Goal: Task Accomplishment & Management: Complete application form

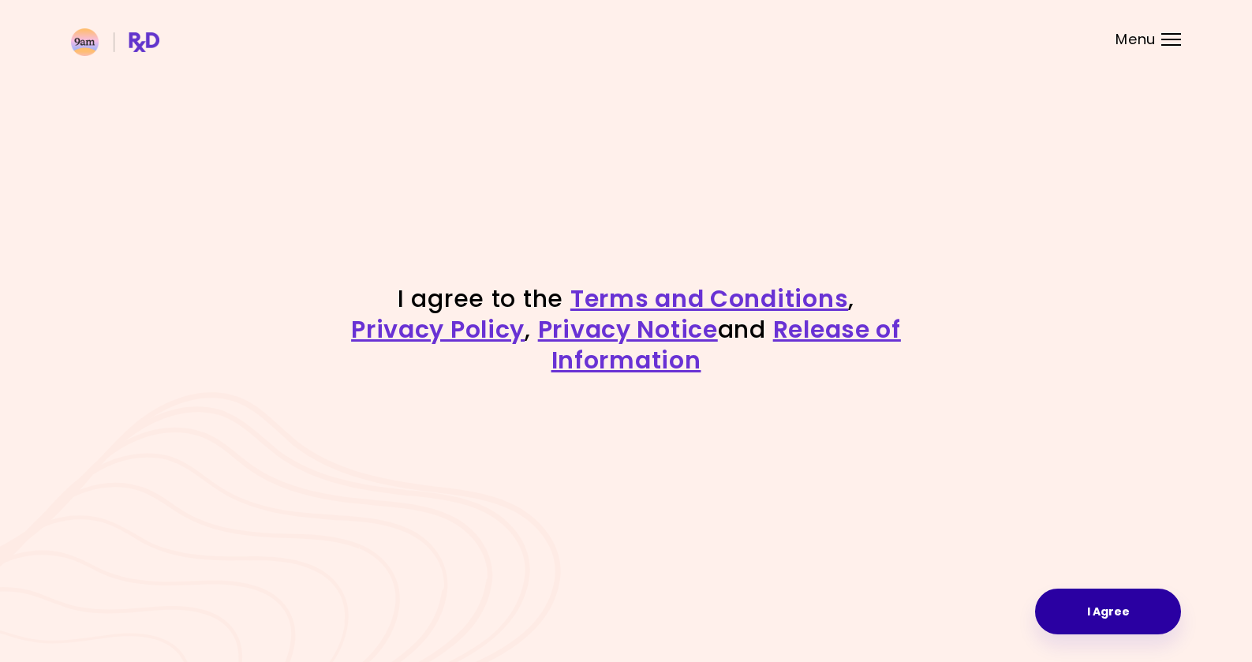
click at [1083, 606] on button "I Agree" at bounding box center [1108, 612] width 146 height 46
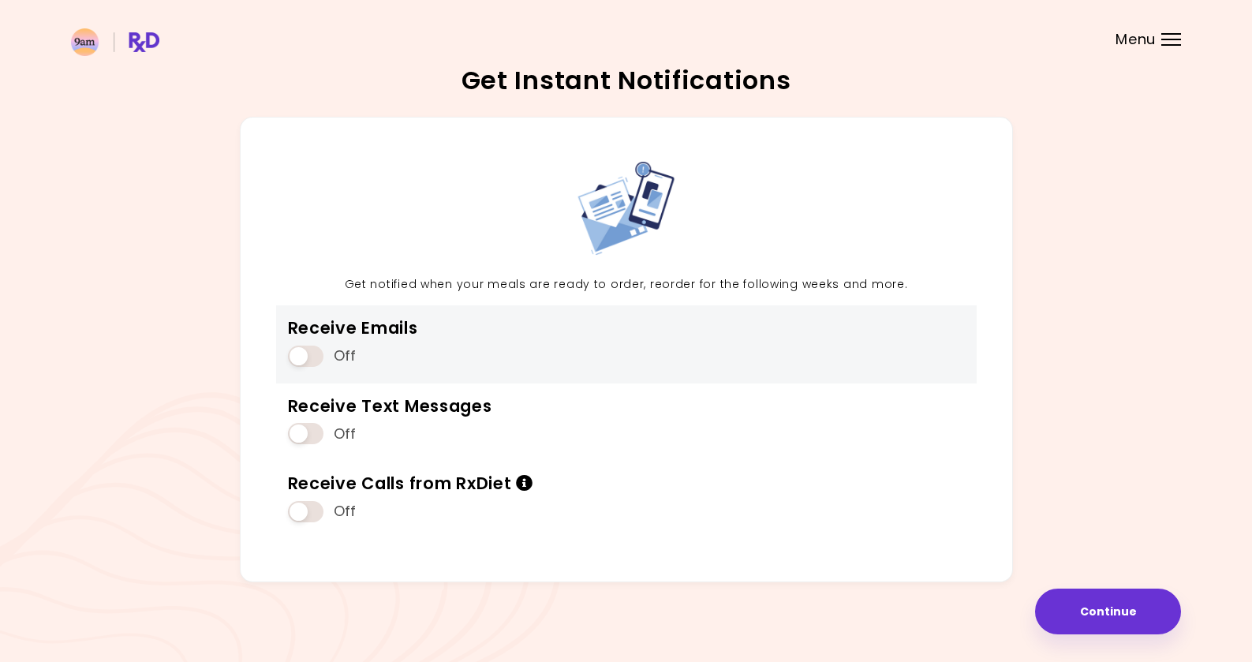
click at [316, 355] on span at bounding box center [306, 356] width 36 height 21
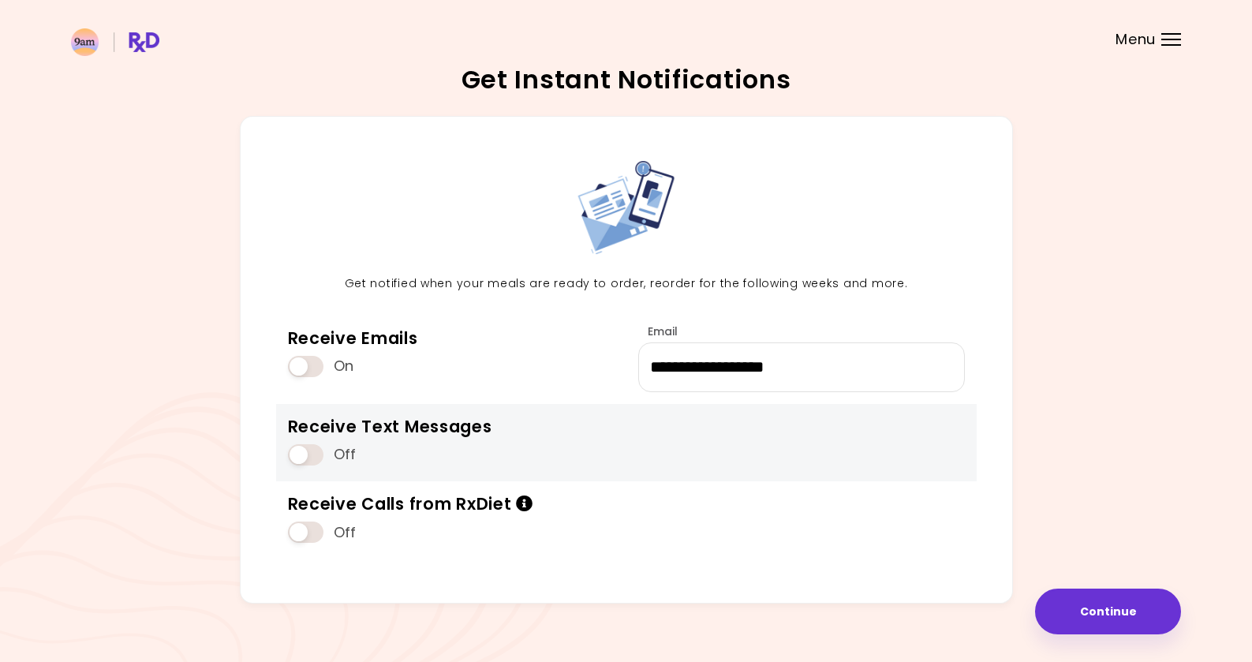
click at [310, 464] on span at bounding box center [306, 454] width 36 height 21
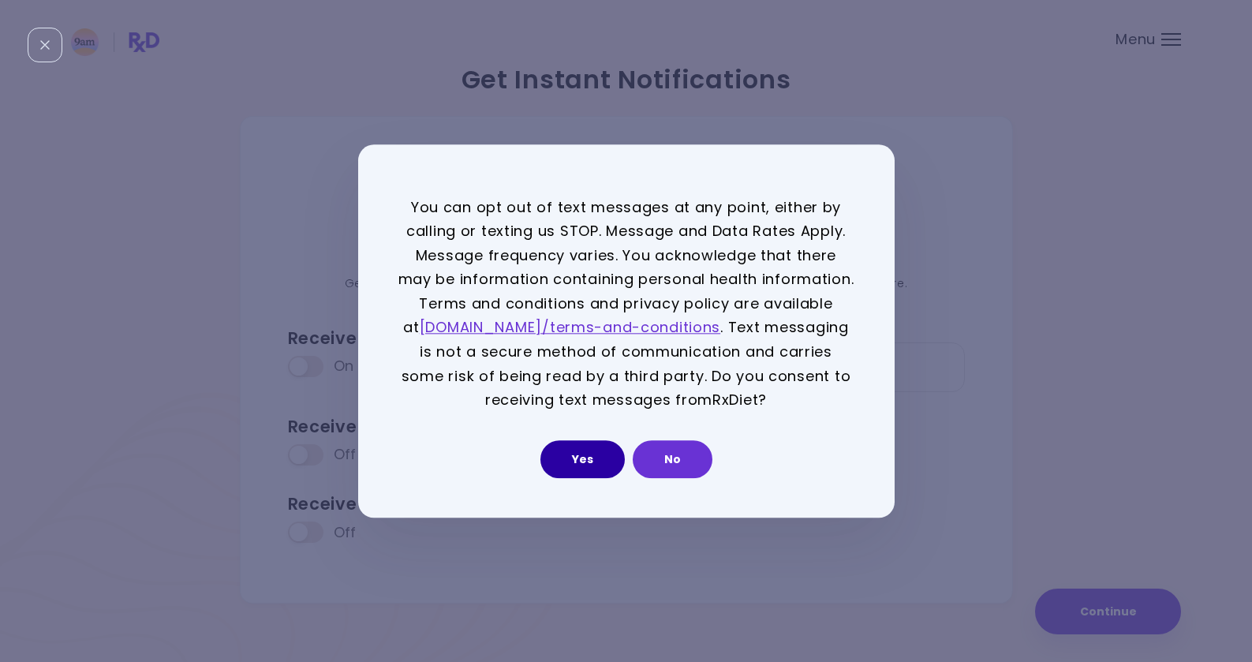
click at [568, 461] on button "Yes" at bounding box center [583, 459] width 84 height 38
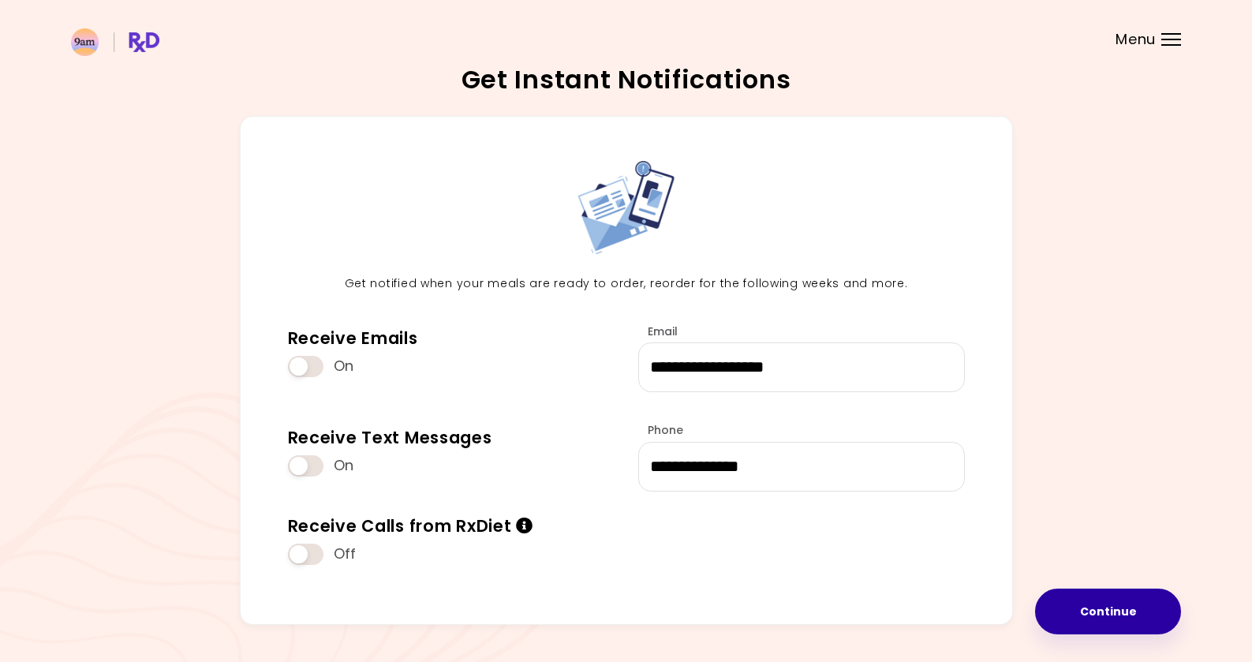
click at [1114, 617] on button "Continue" at bounding box center [1108, 612] width 146 height 46
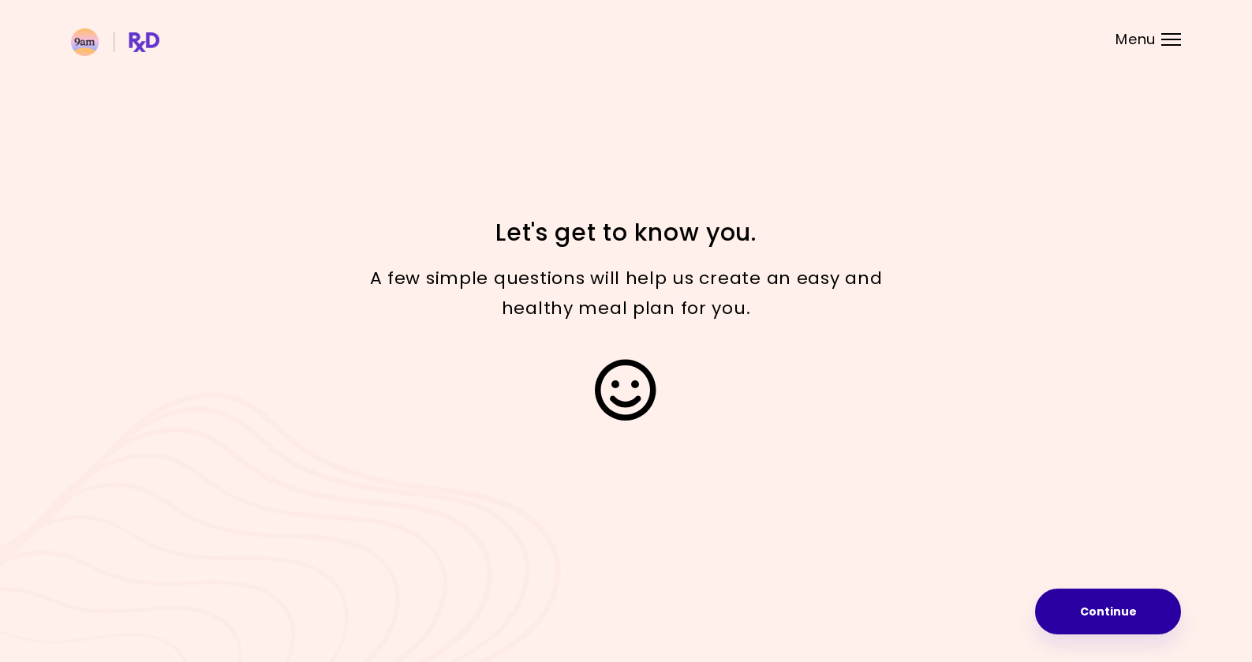
click at [1083, 610] on button "Continue" at bounding box center [1108, 612] width 146 height 46
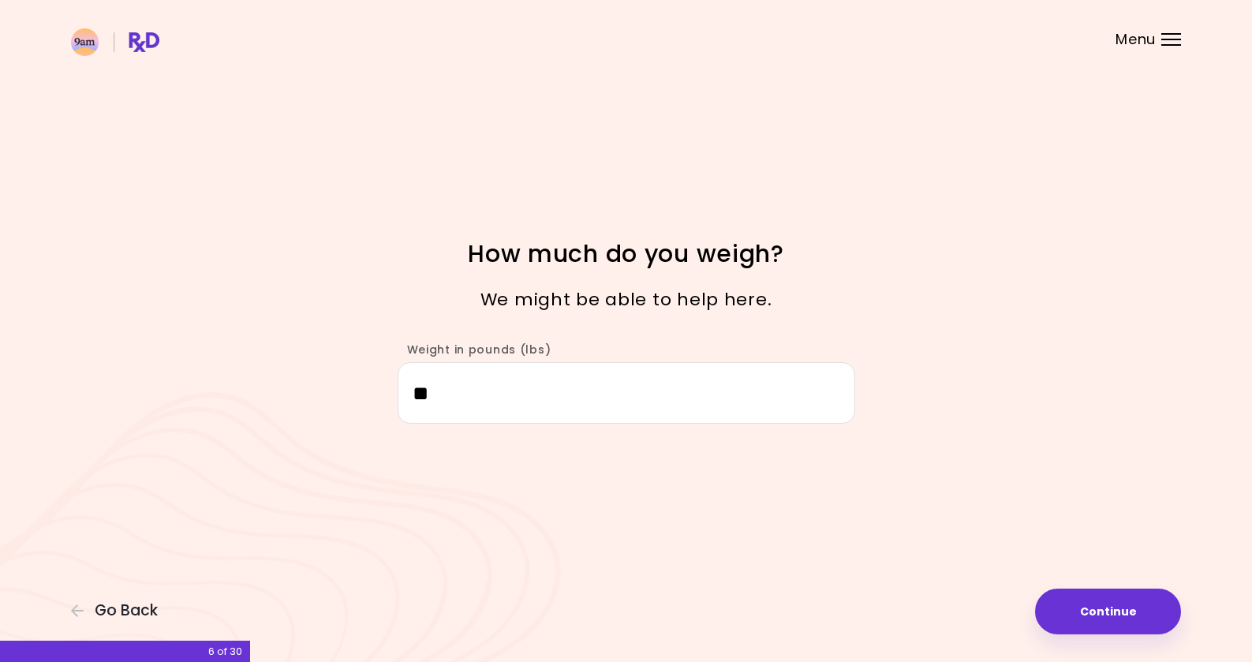
type input "***"
click at [1093, 603] on button "Continue" at bounding box center [1108, 612] width 146 height 46
select select "****"
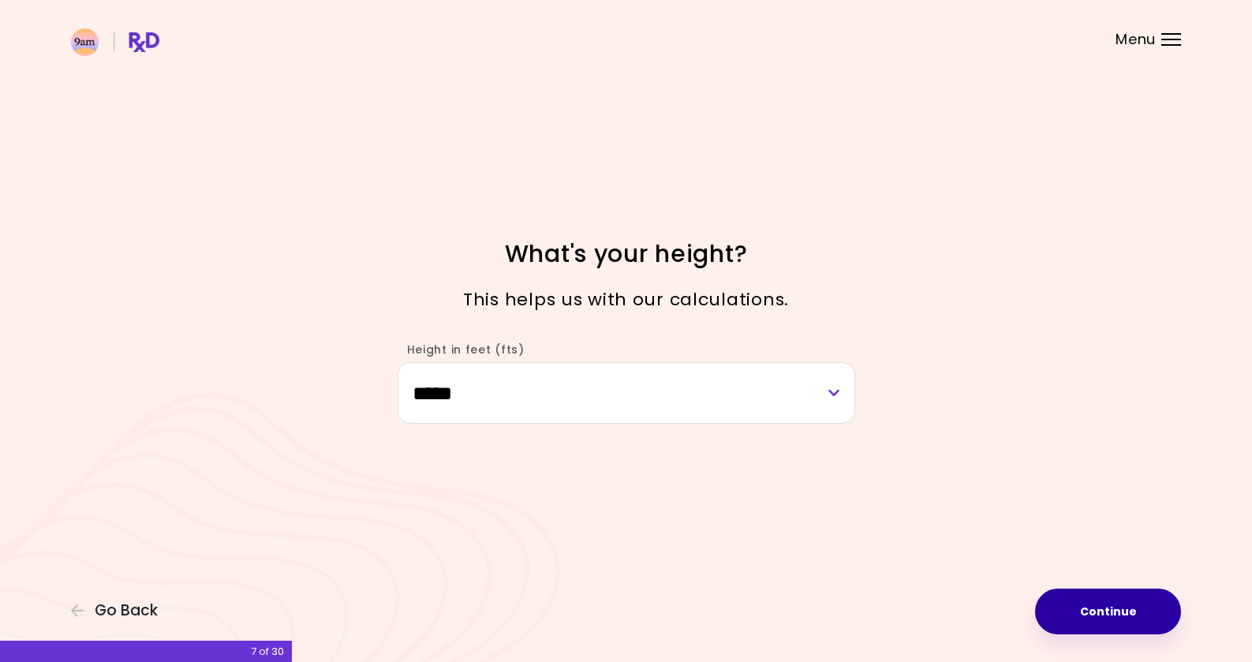
click at [1093, 603] on button "Continue" at bounding box center [1108, 612] width 146 height 46
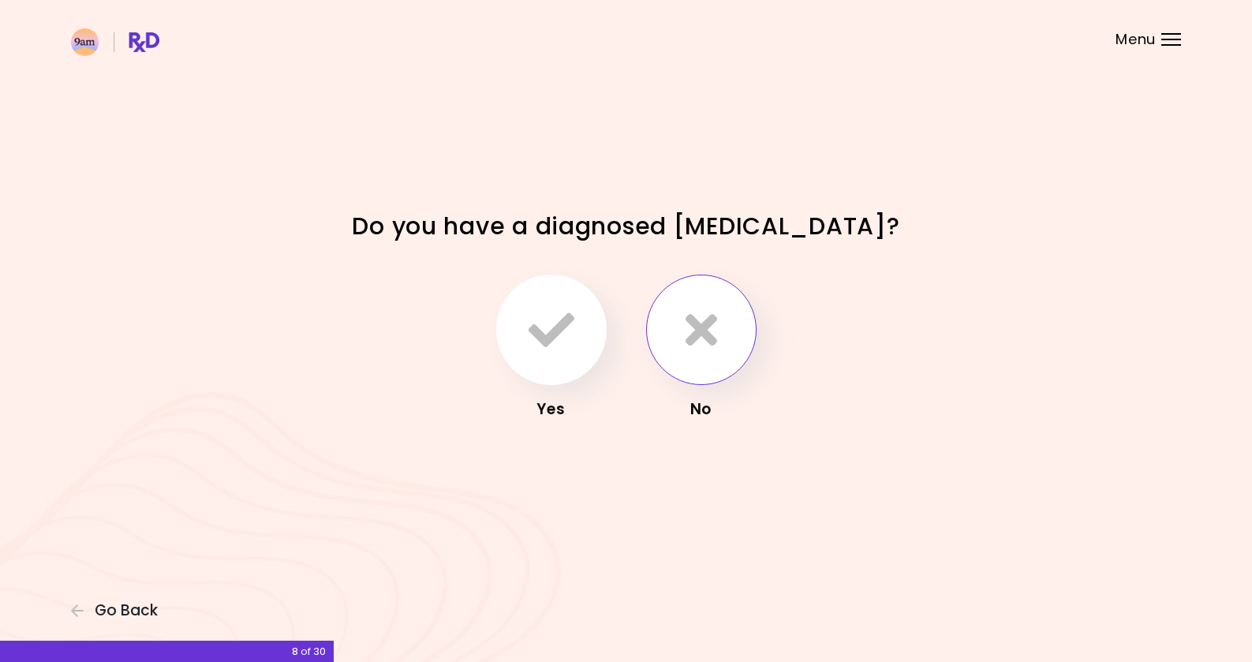
click at [690, 343] on icon "button" at bounding box center [702, 330] width 32 height 46
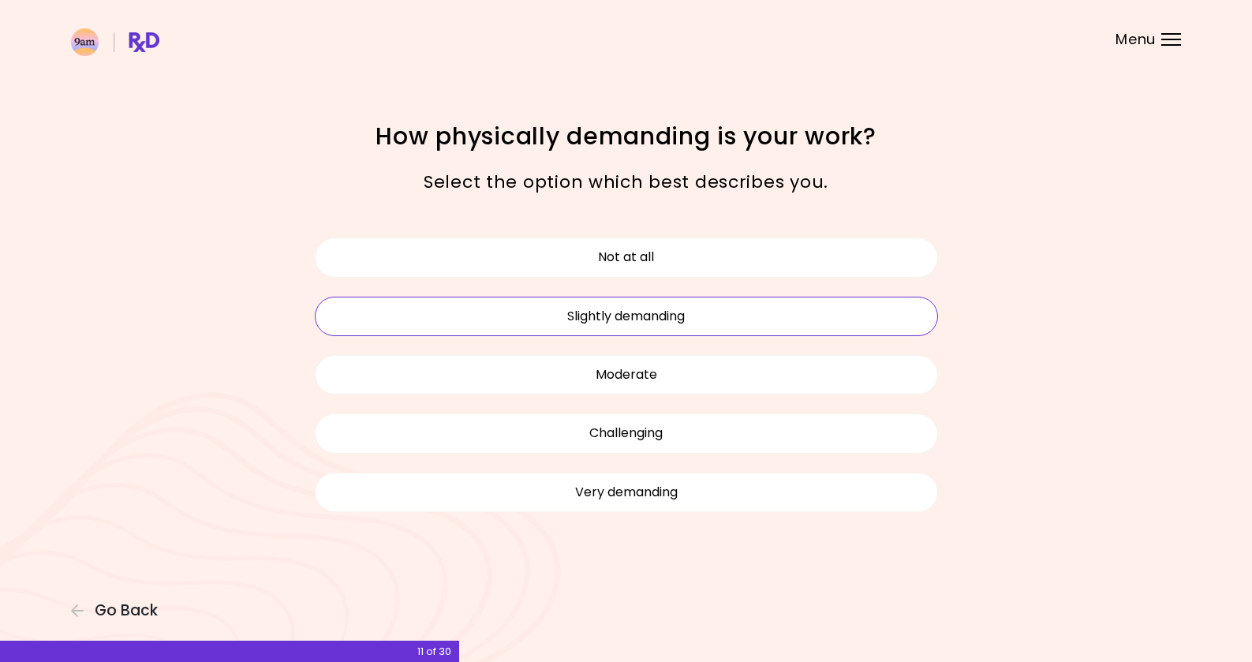
click at [648, 307] on button "Slightly demanding" at bounding box center [626, 316] width 623 height 39
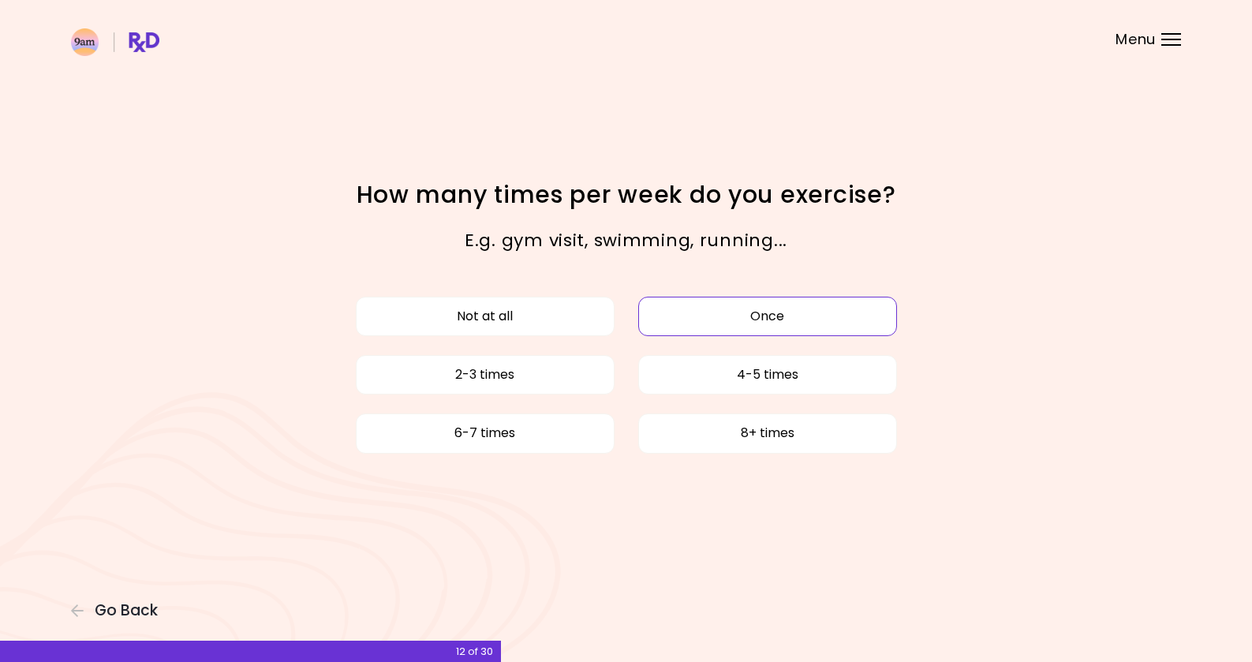
click at [737, 328] on button "Once" at bounding box center [767, 316] width 259 height 39
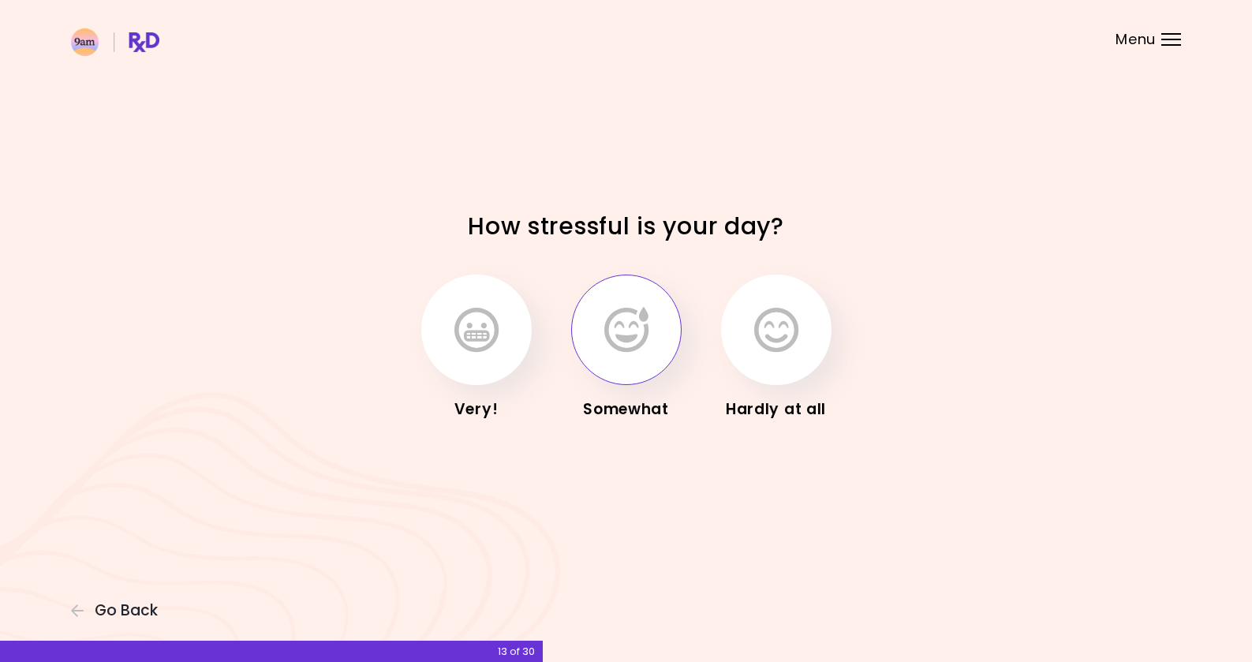
click at [615, 344] on icon "button" at bounding box center [627, 330] width 44 height 46
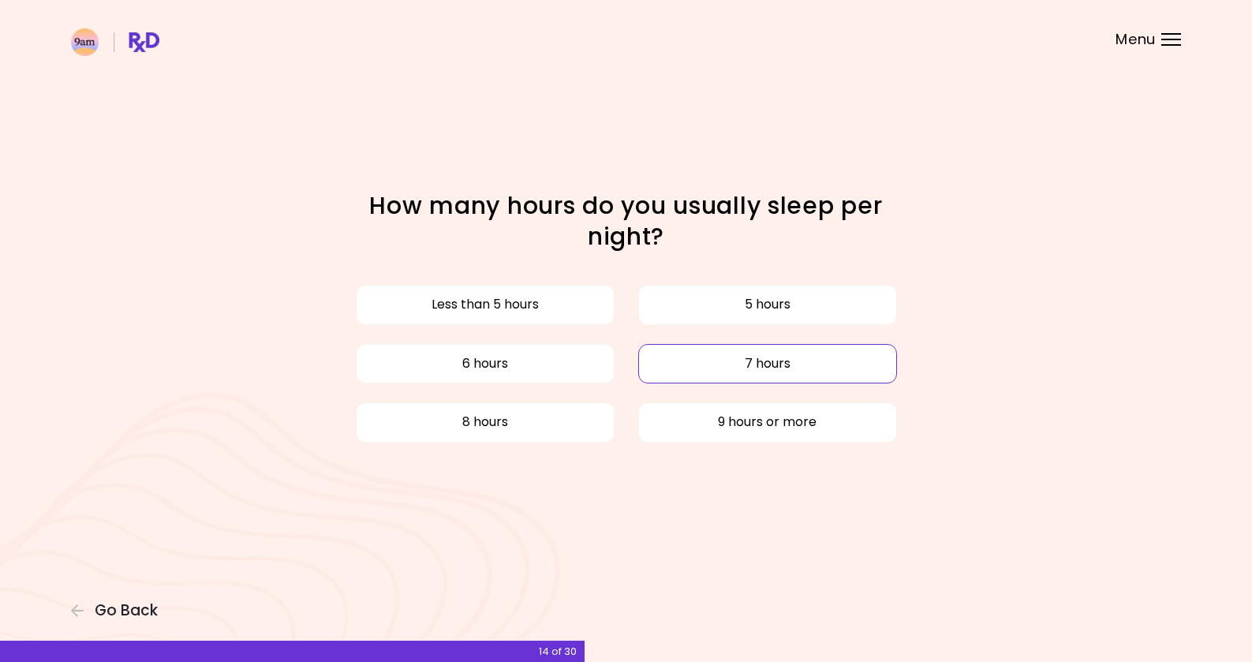
click at [729, 364] on button "7 hours" at bounding box center [767, 363] width 259 height 39
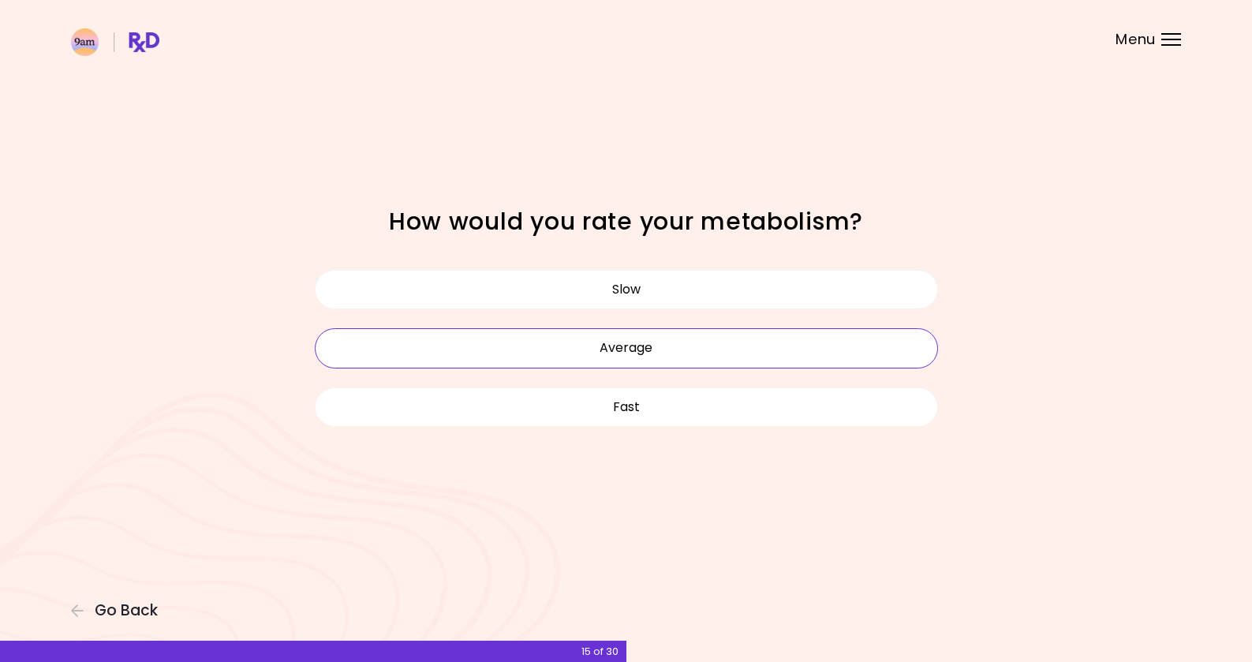
click at [627, 348] on button "Average" at bounding box center [626, 347] width 623 height 39
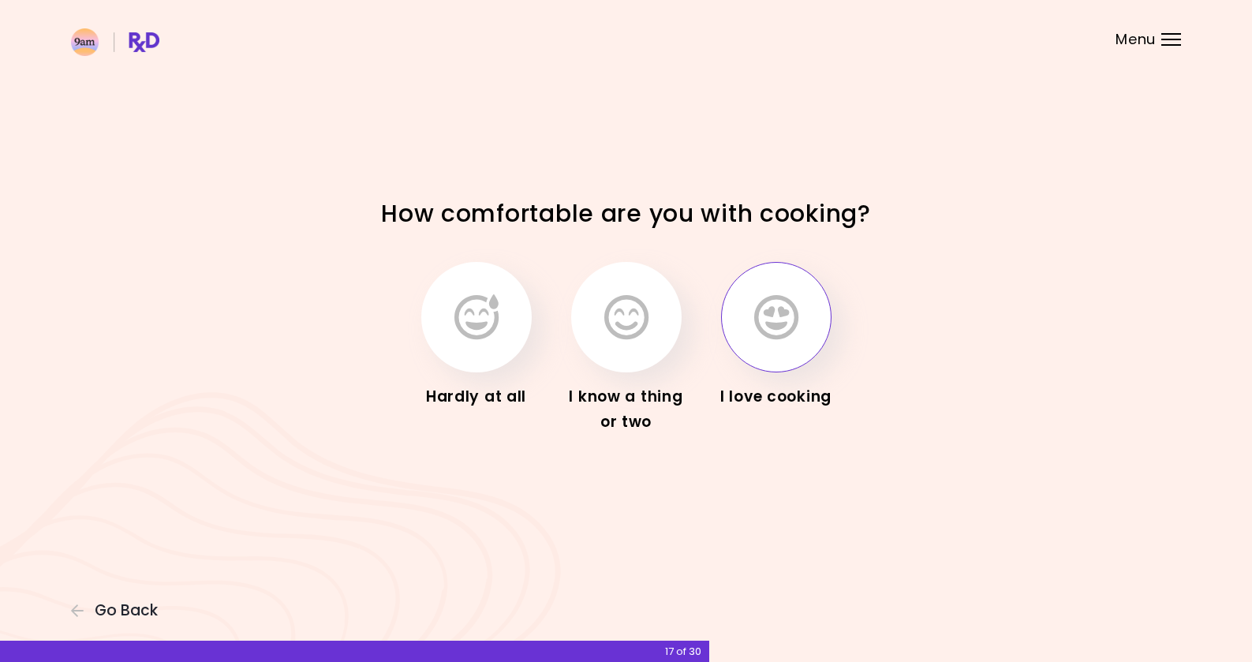
click at [738, 355] on button "button" at bounding box center [776, 317] width 110 height 110
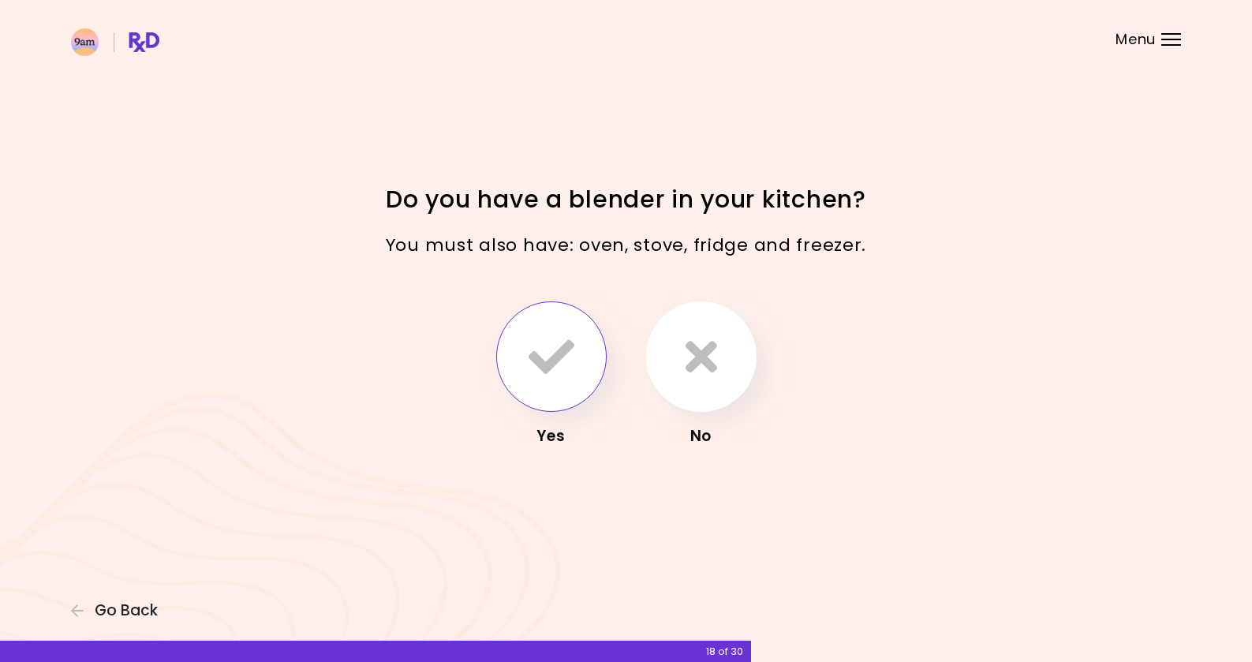
click at [574, 363] on icon "button" at bounding box center [552, 357] width 46 height 46
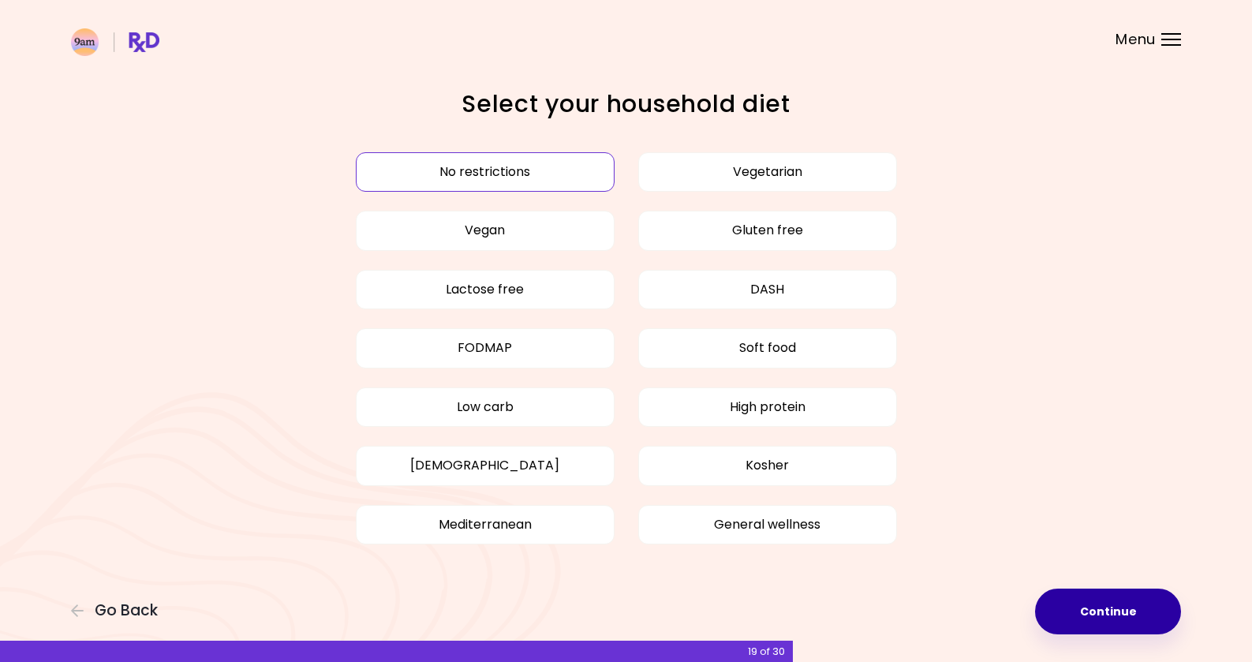
click at [1102, 622] on button "Continue" at bounding box center [1108, 612] width 146 height 46
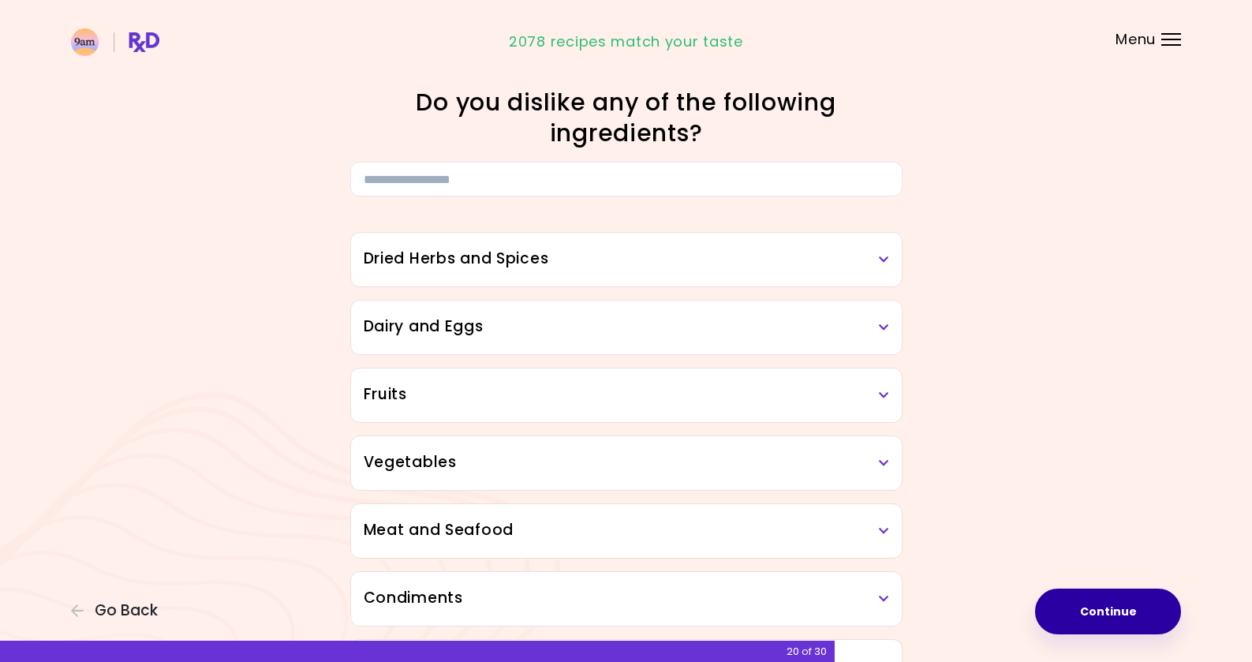
click at [1102, 622] on button "Continue" at bounding box center [1108, 612] width 146 height 46
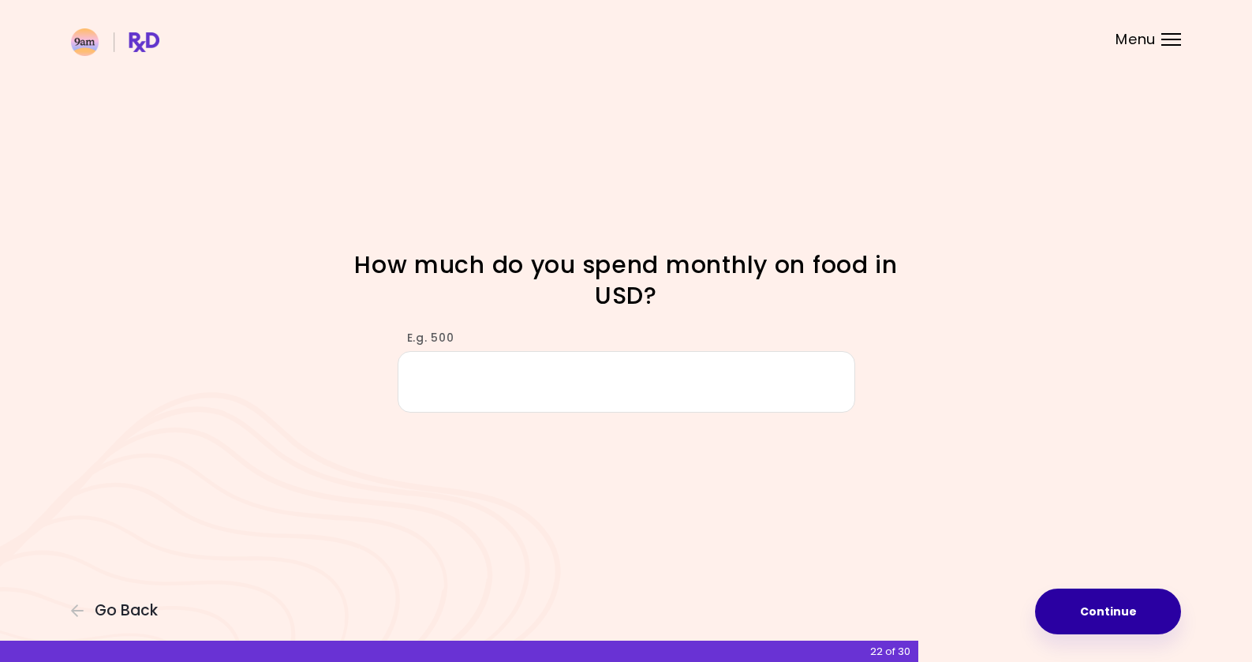
click at [1125, 603] on button "Continue" at bounding box center [1108, 612] width 146 height 46
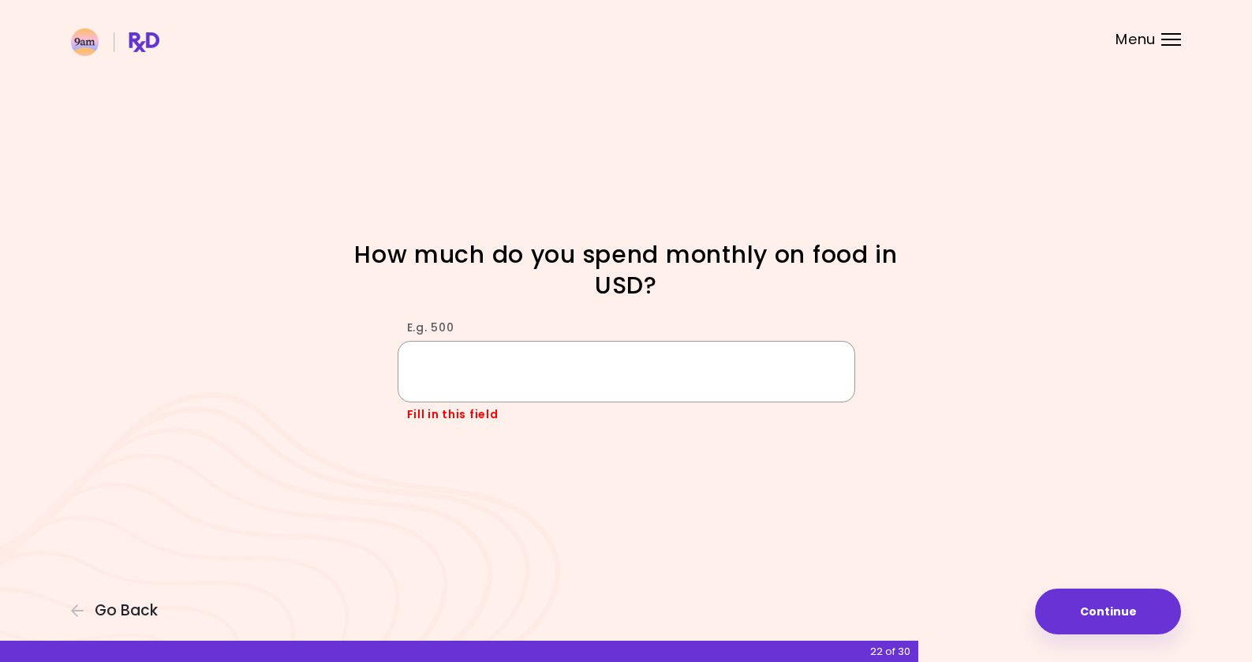
click at [627, 381] on input "E.g. 500" at bounding box center [627, 371] width 458 height 61
type input "***"
click at [1087, 607] on button "Continue" at bounding box center [1108, 612] width 146 height 46
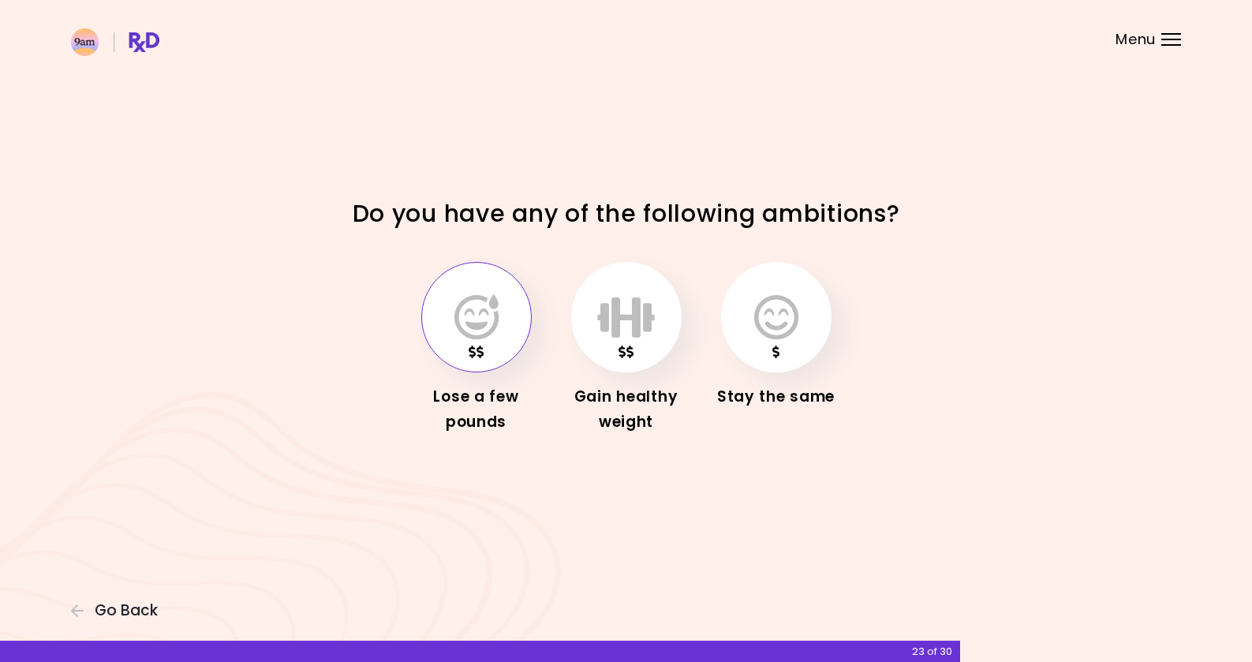
click at [481, 332] on icon "button" at bounding box center [477, 317] width 44 height 46
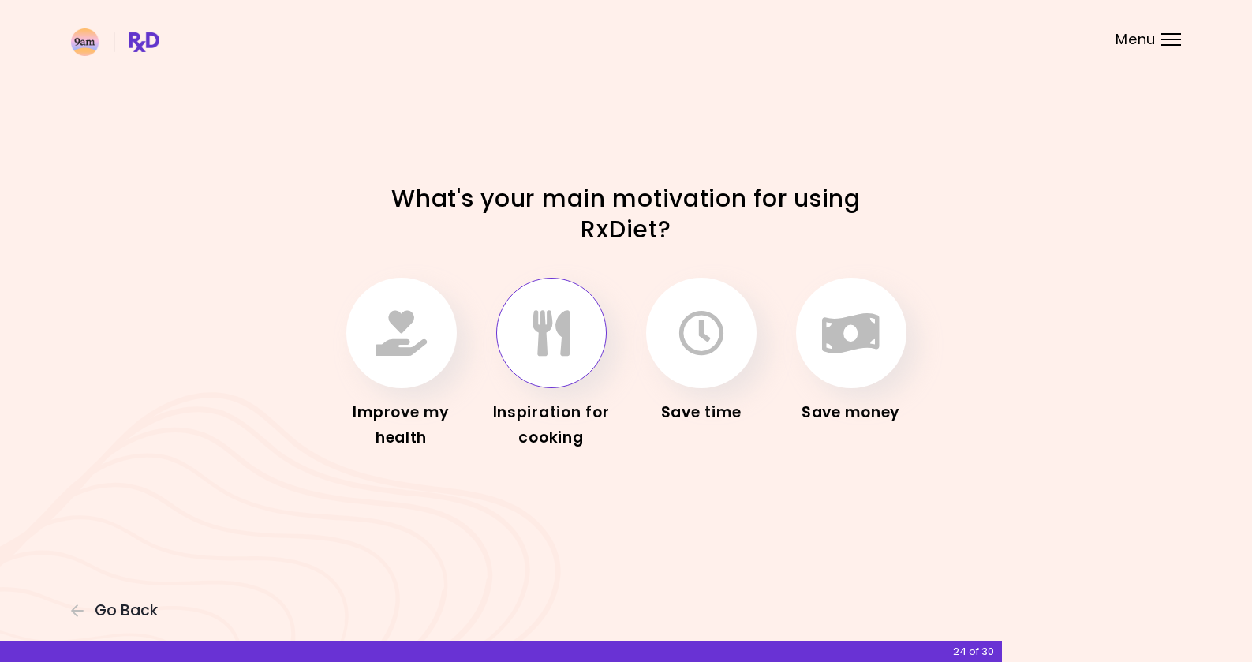
click at [552, 350] on icon "button" at bounding box center [551, 333] width 37 height 46
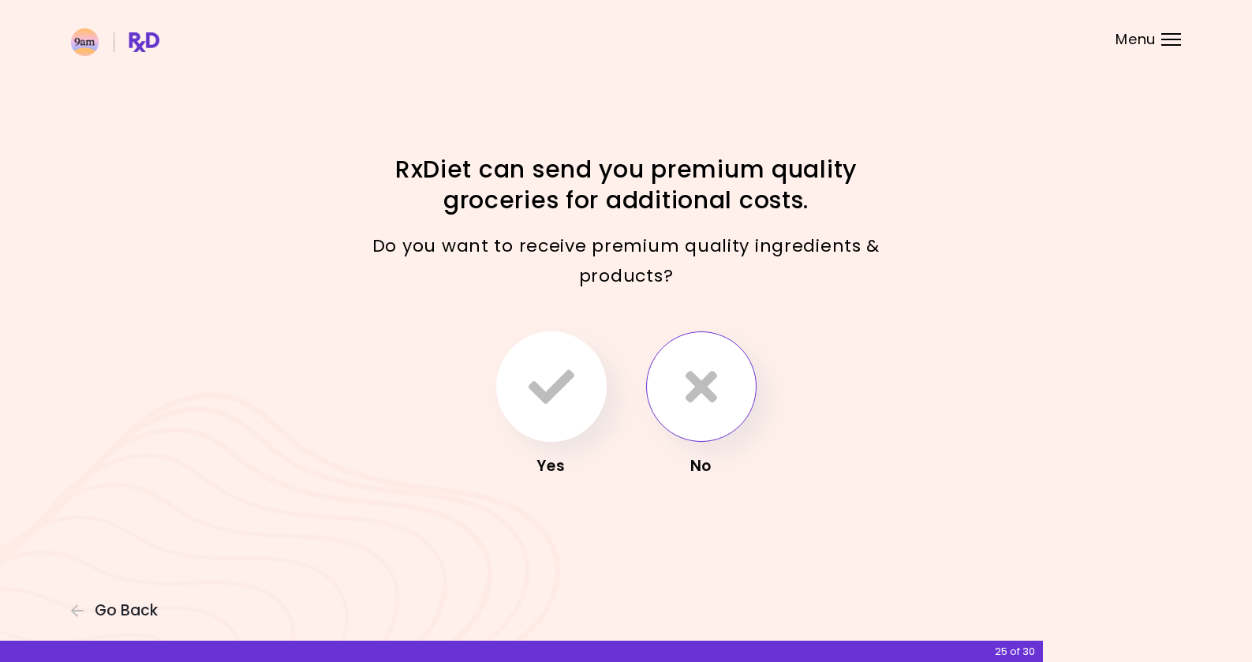
click at [718, 390] on button "button" at bounding box center [701, 386] width 110 height 110
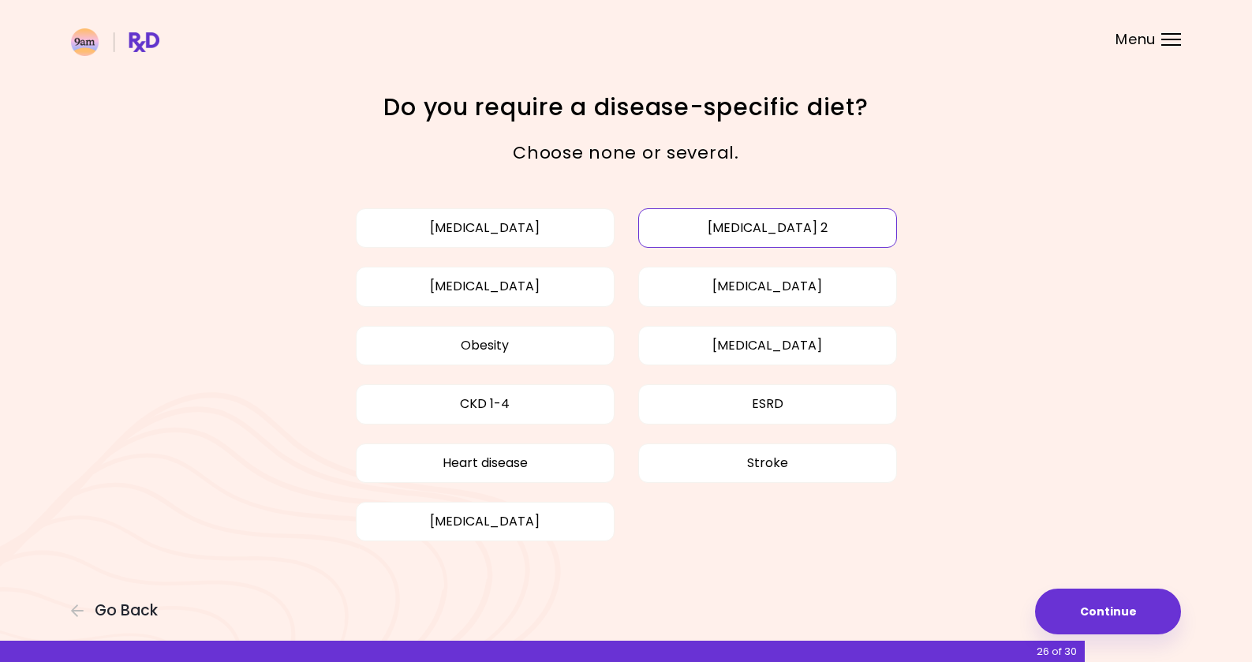
click at [770, 238] on button "[MEDICAL_DATA] 2" at bounding box center [767, 227] width 259 height 39
click at [762, 289] on button "[MEDICAL_DATA]" at bounding box center [767, 286] width 259 height 39
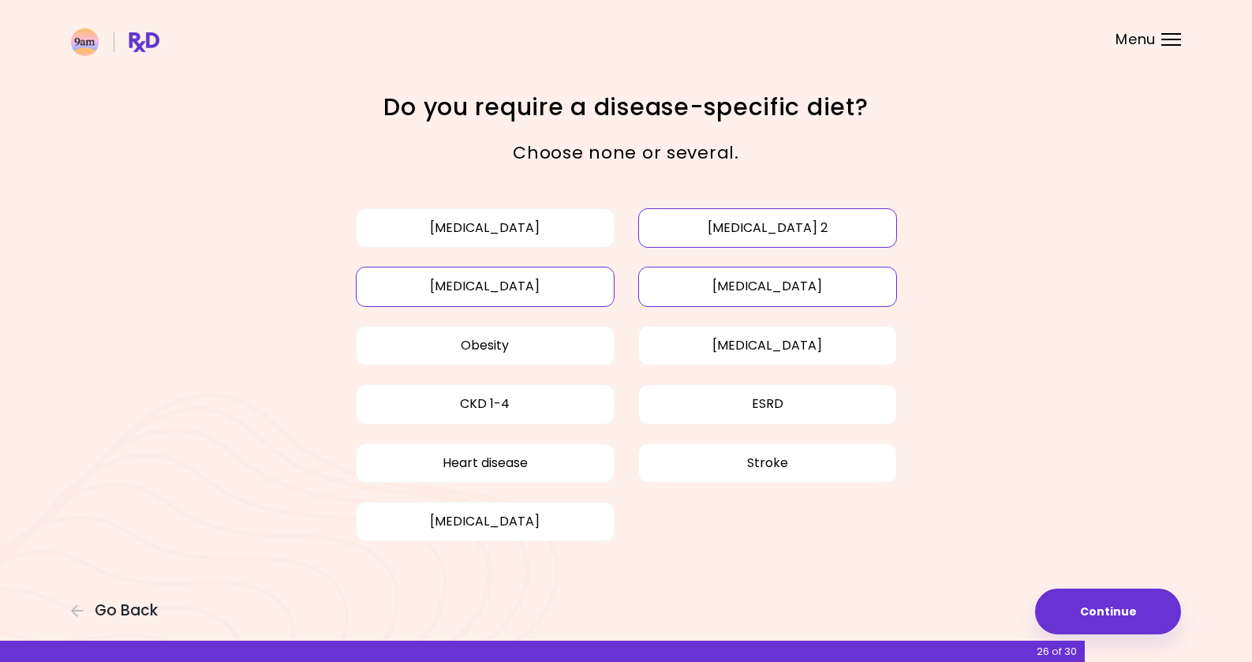
click at [496, 299] on button "[MEDICAL_DATA]" at bounding box center [485, 286] width 259 height 39
click at [1088, 610] on button "Continue" at bounding box center [1108, 612] width 146 height 46
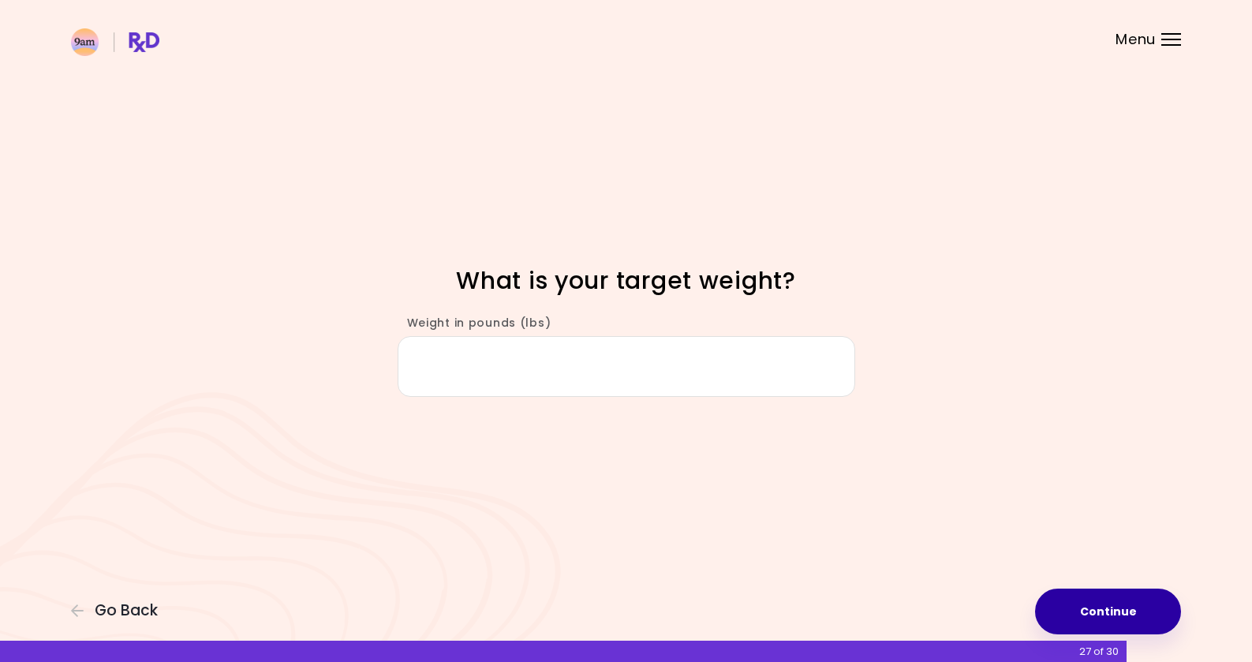
click at [1088, 610] on button "Continue" at bounding box center [1108, 612] width 146 height 46
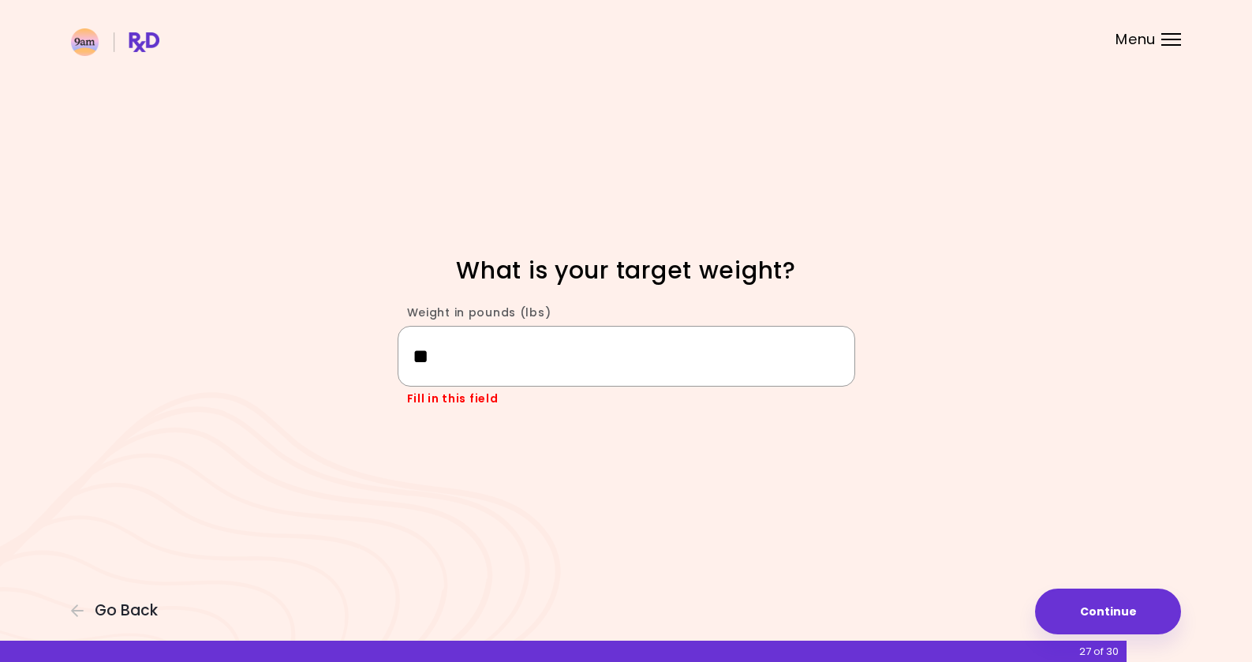
type input "***"
click at [1119, 618] on button "Continue" at bounding box center [1108, 612] width 146 height 46
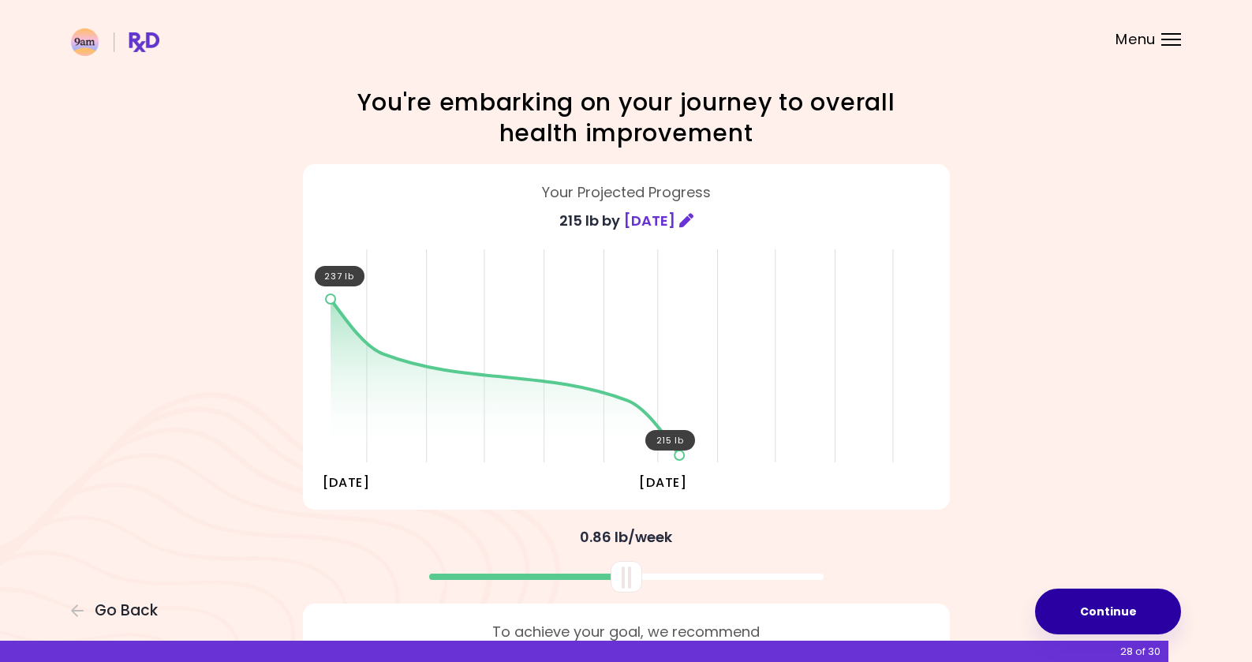
click at [1086, 595] on button "Continue" at bounding box center [1108, 612] width 146 height 46
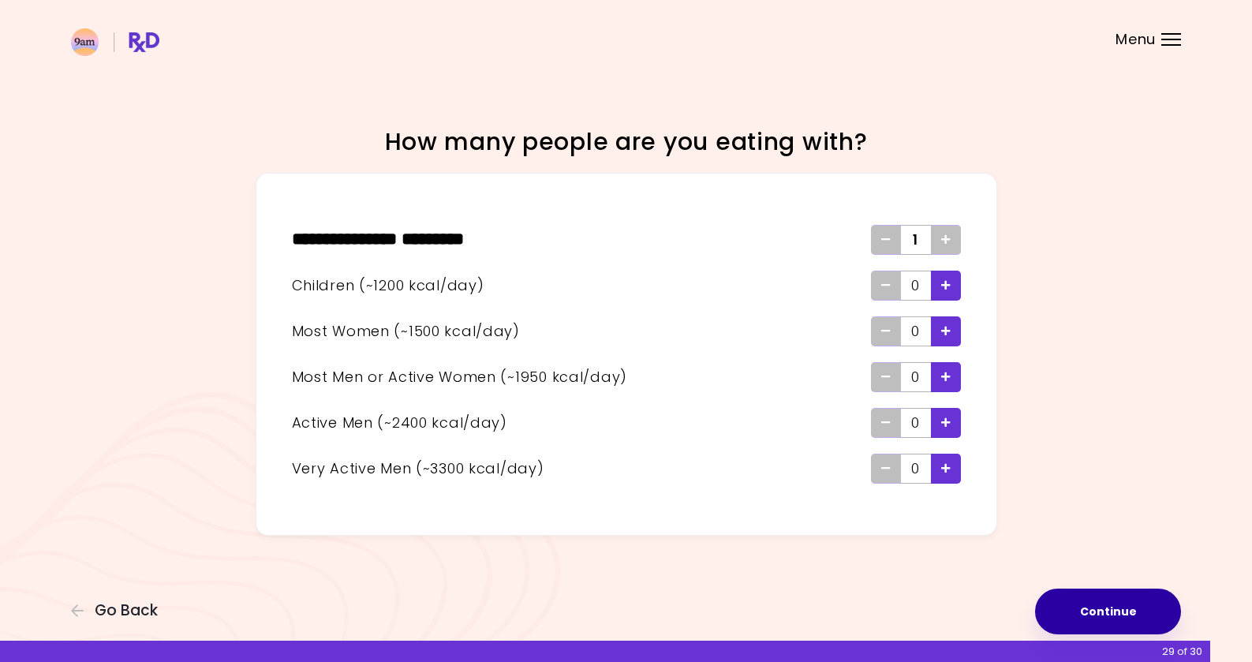
click at [1086, 595] on button "Continue" at bounding box center [1108, 612] width 146 height 46
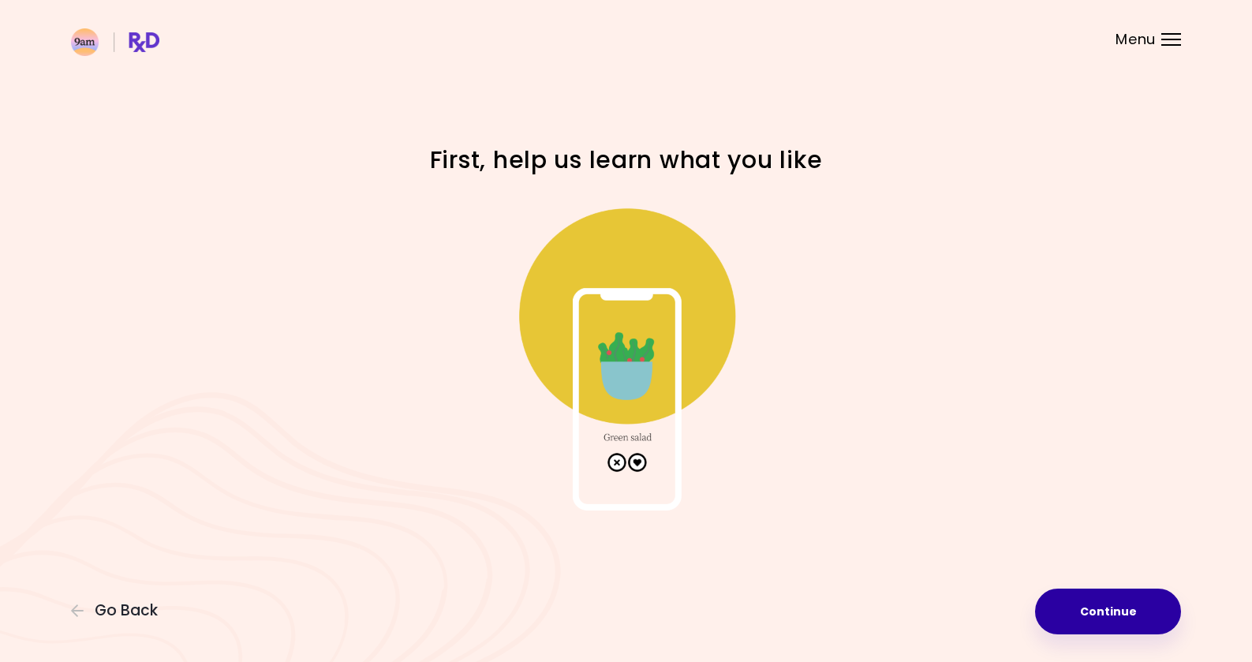
click at [1093, 609] on button "Continue" at bounding box center [1108, 612] width 146 height 46
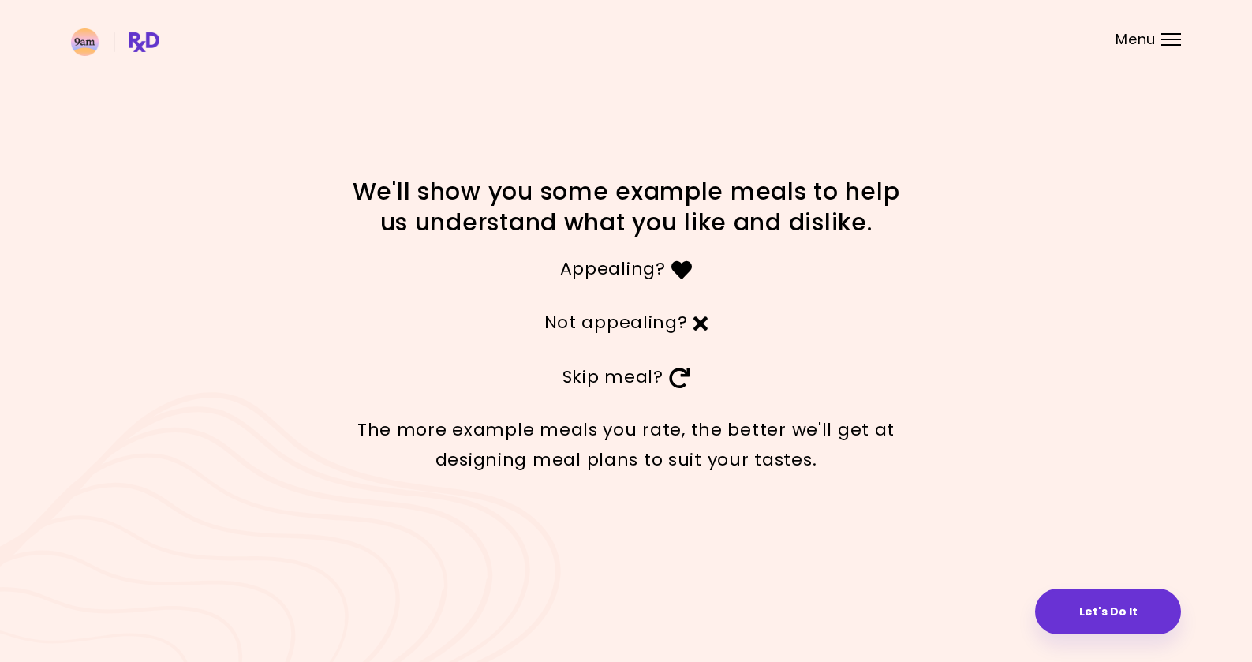
click at [1093, 609] on button "Let's Do It" at bounding box center [1108, 612] width 146 height 46
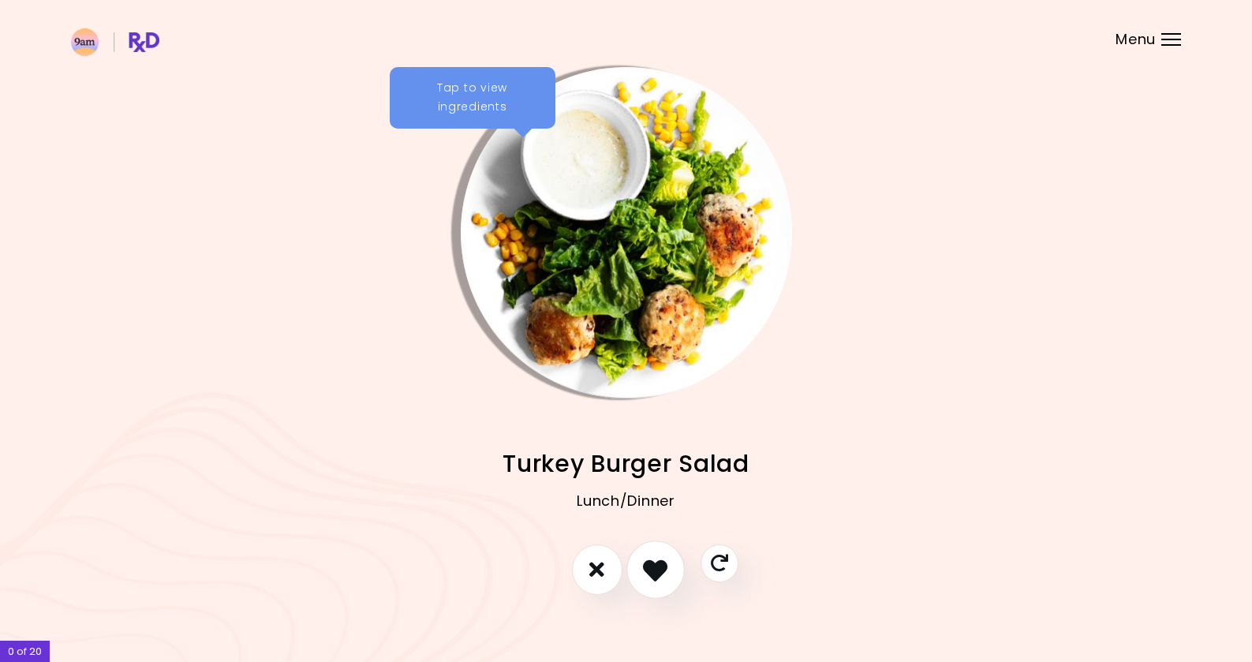
click at [645, 565] on icon "I like this recipe" at bounding box center [655, 569] width 24 height 24
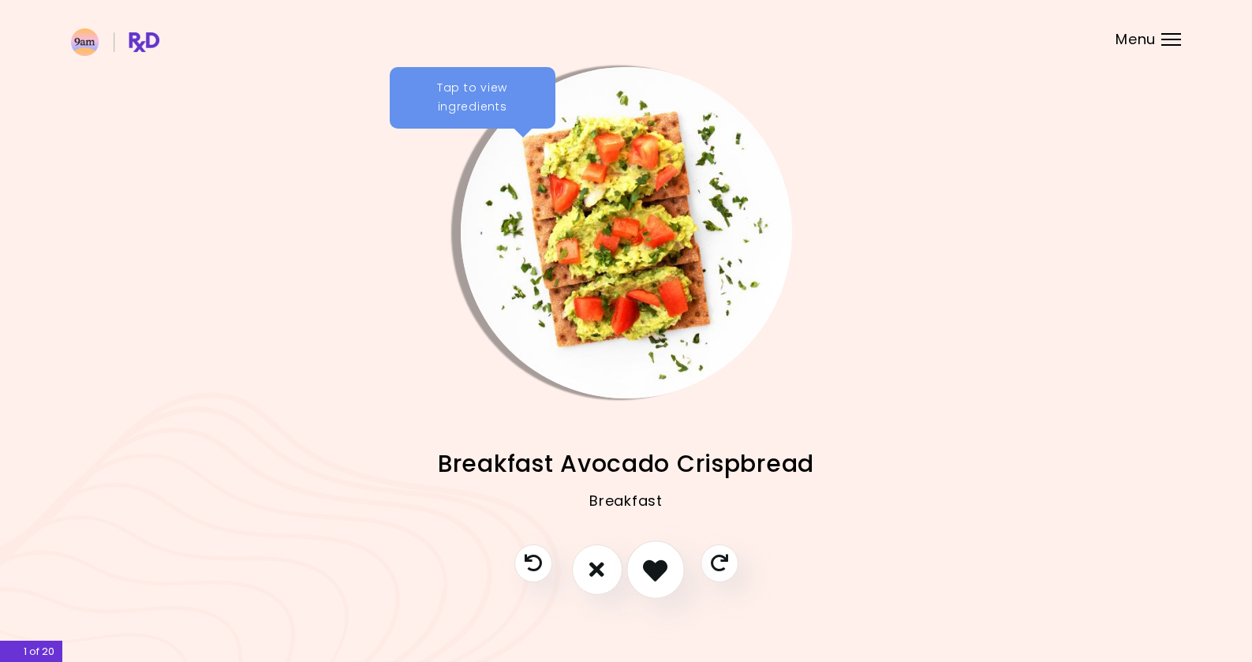
click at [653, 571] on icon "I like this recipe" at bounding box center [655, 569] width 24 height 24
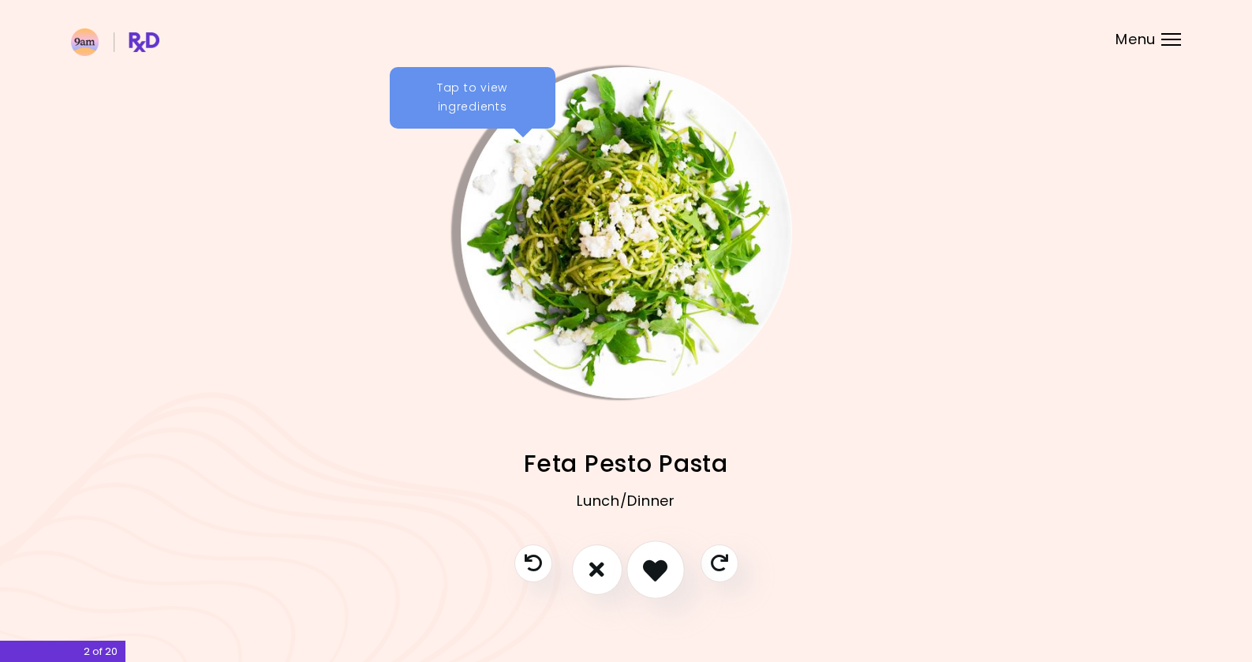
click at [653, 571] on icon "I like this recipe" at bounding box center [655, 569] width 24 height 24
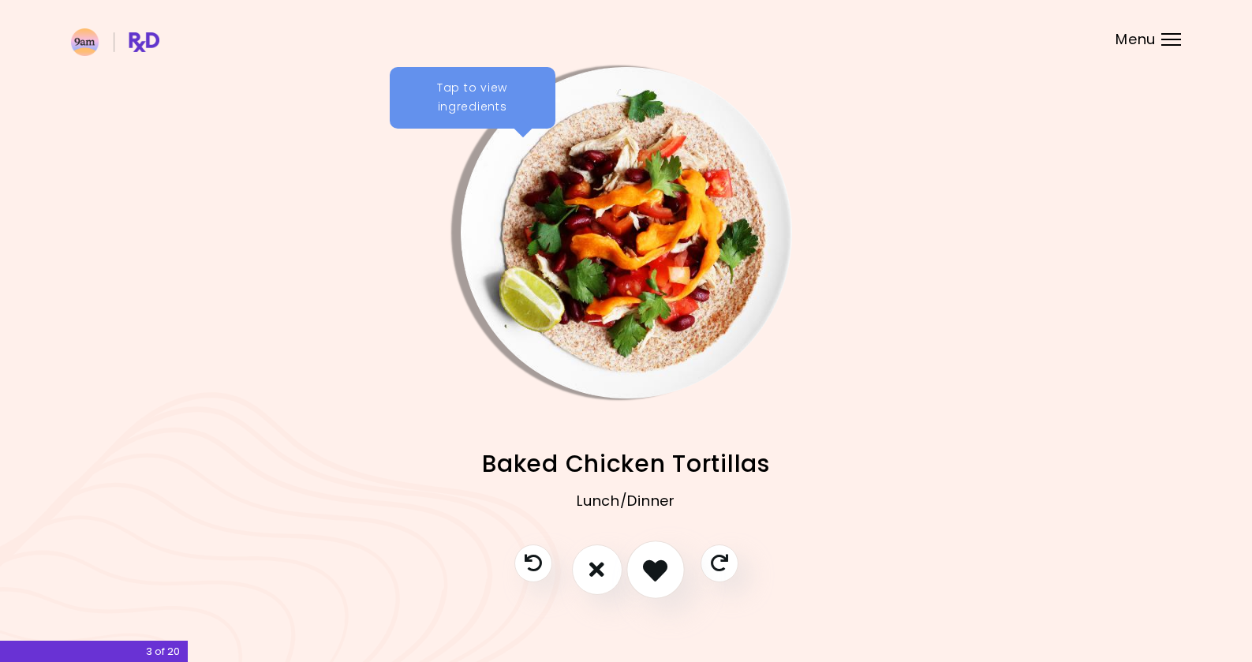
click at [653, 571] on icon "I like this recipe" at bounding box center [655, 569] width 24 height 24
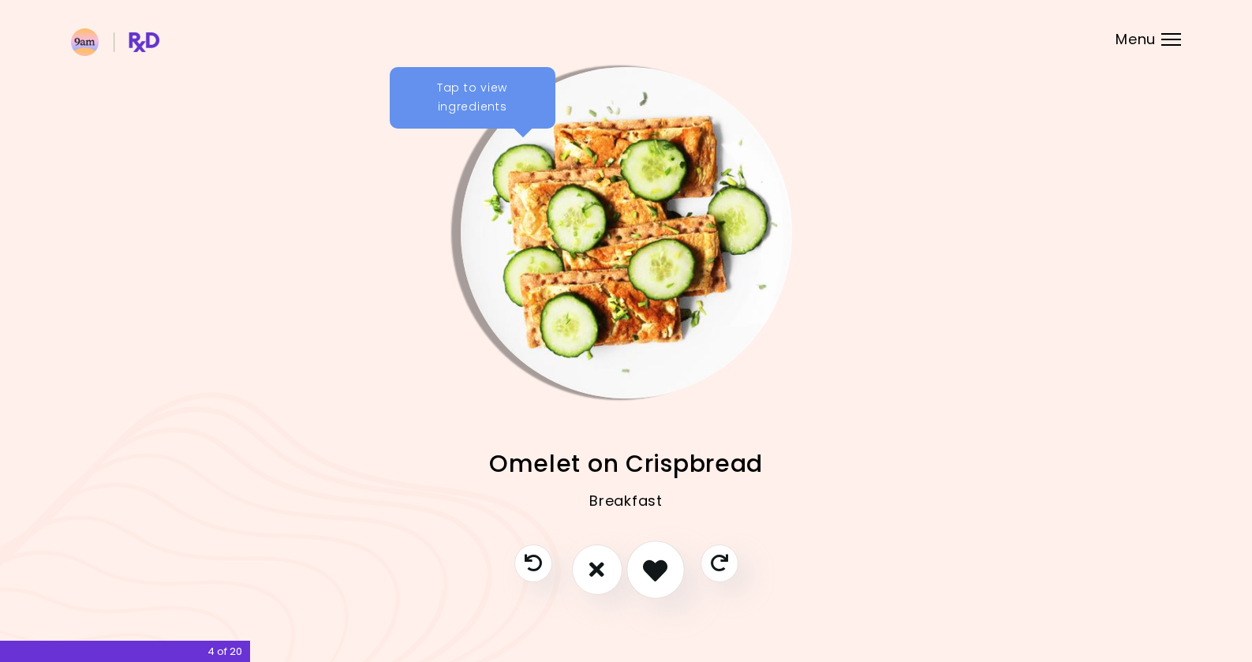
click at [656, 563] on icon "I like this recipe" at bounding box center [655, 569] width 24 height 24
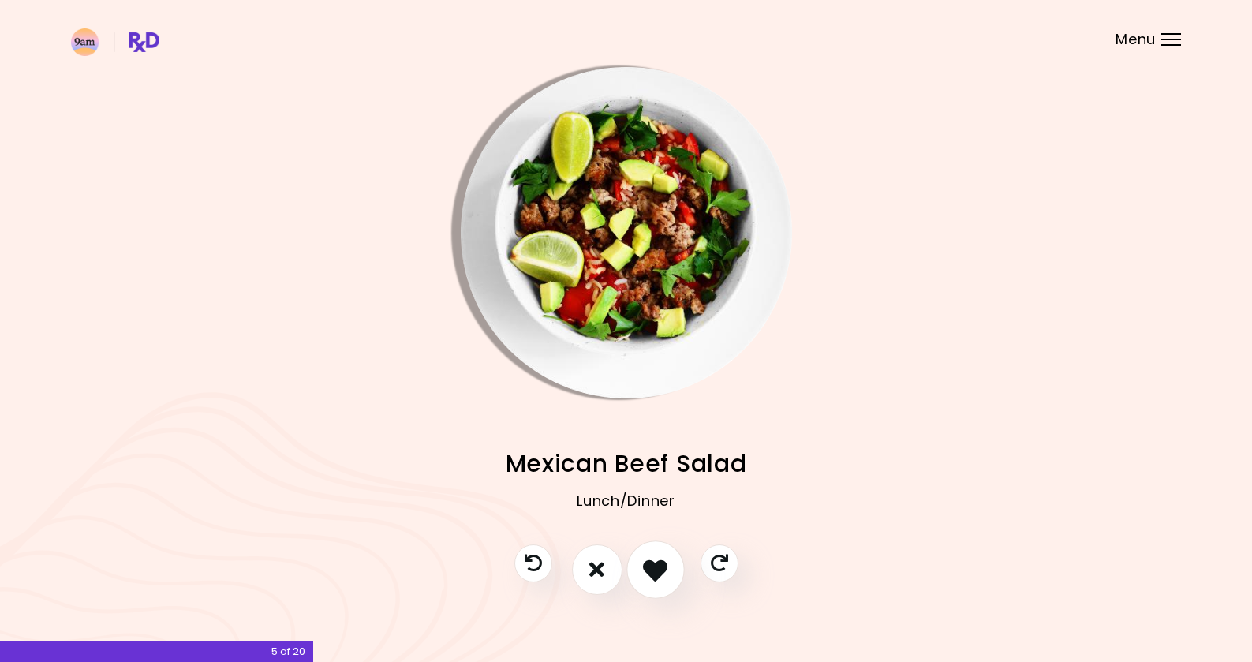
click at [656, 563] on icon "I like this recipe" at bounding box center [655, 569] width 24 height 24
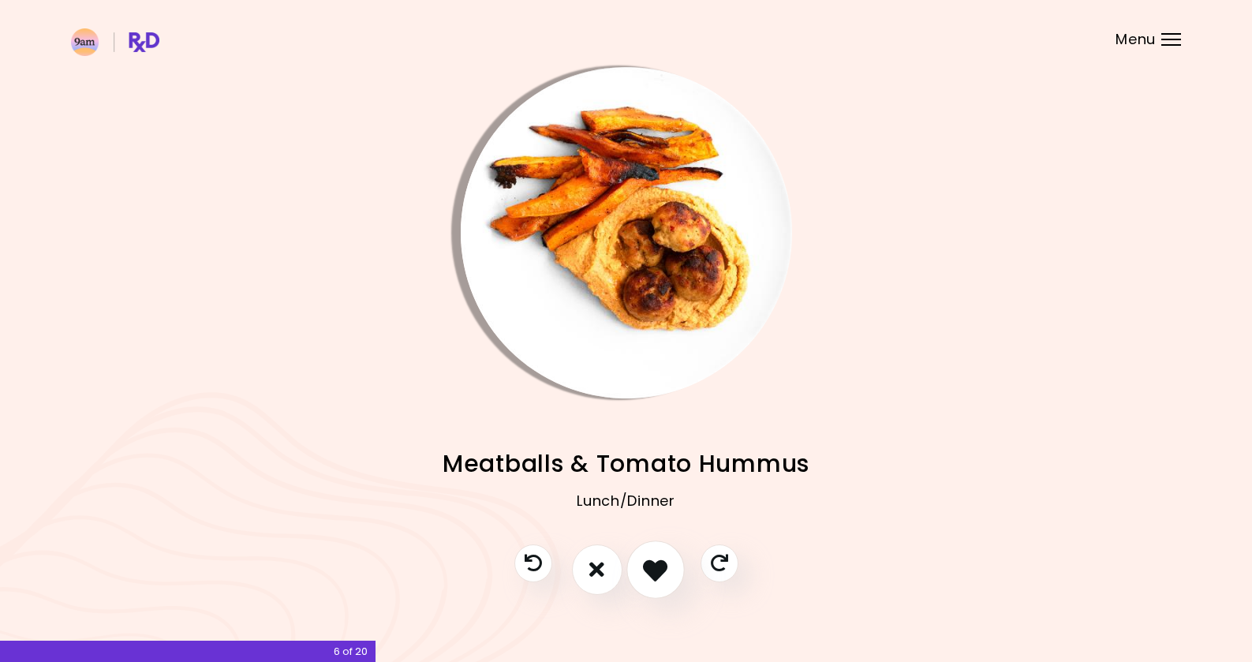
click at [656, 563] on icon "I like this recipe" at bounding box center [655, 569] width 24 height 24
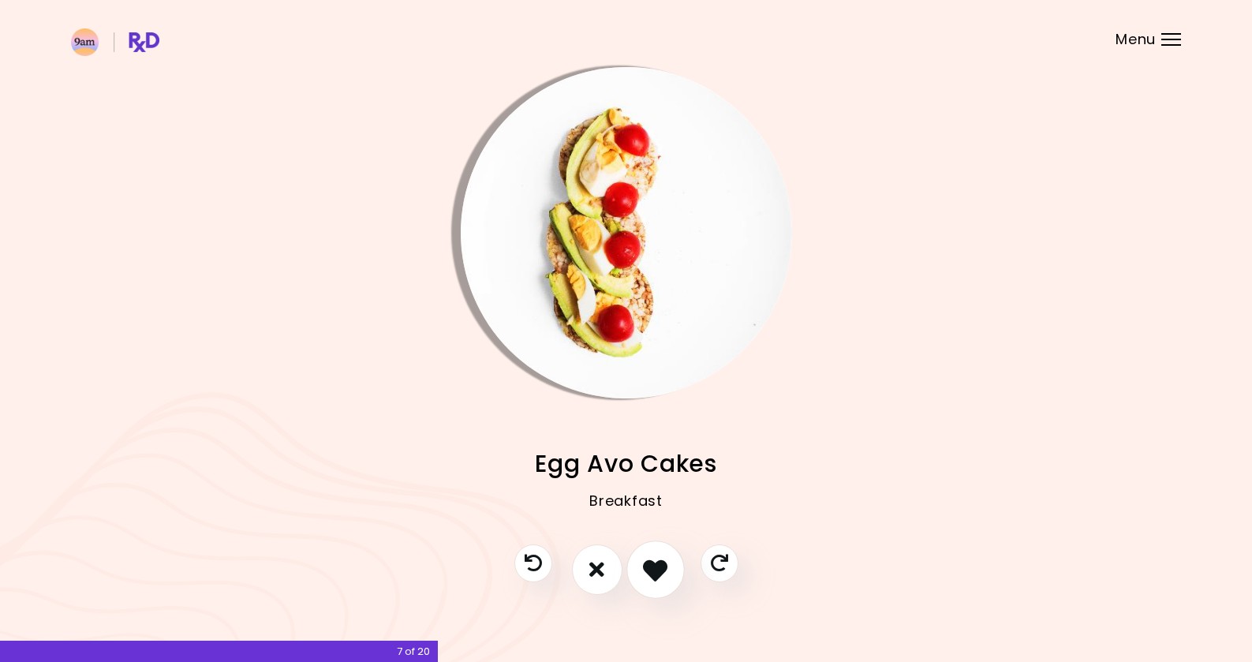
click at [656, 563] on icon "I like this recipe" at bounding box center [655, 569] width 24 height 24
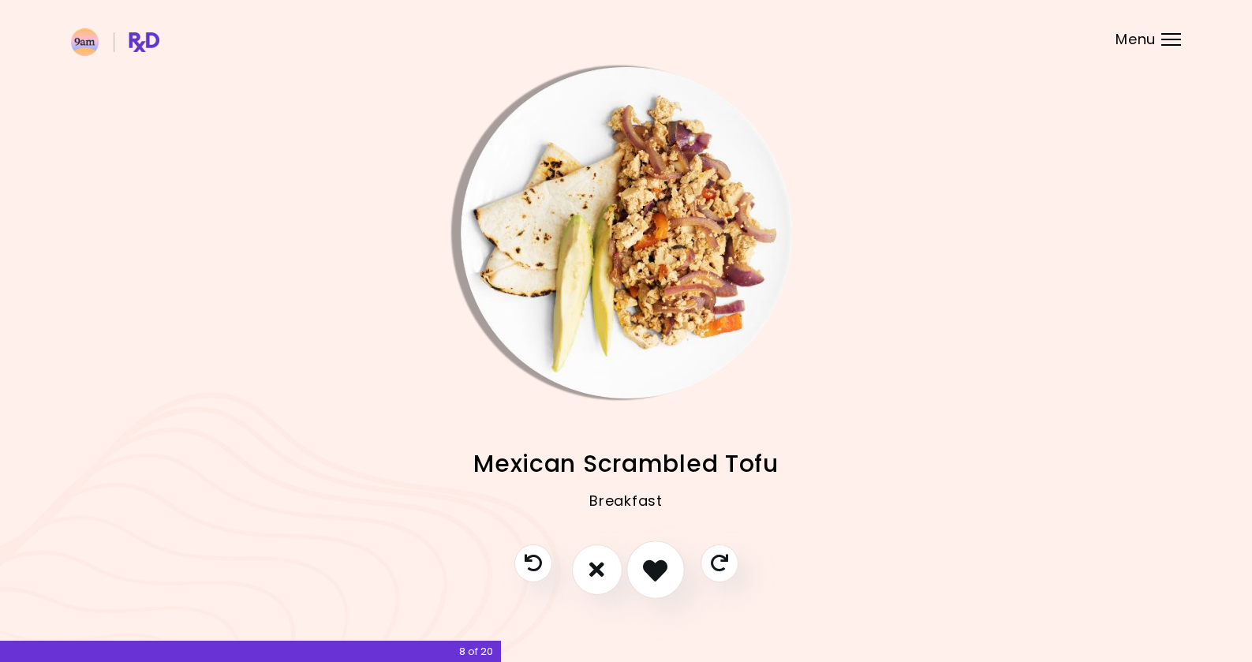
click at [656, 563] on icon "I like this recipe" at bounding box center [655, 569] width 24 height 24
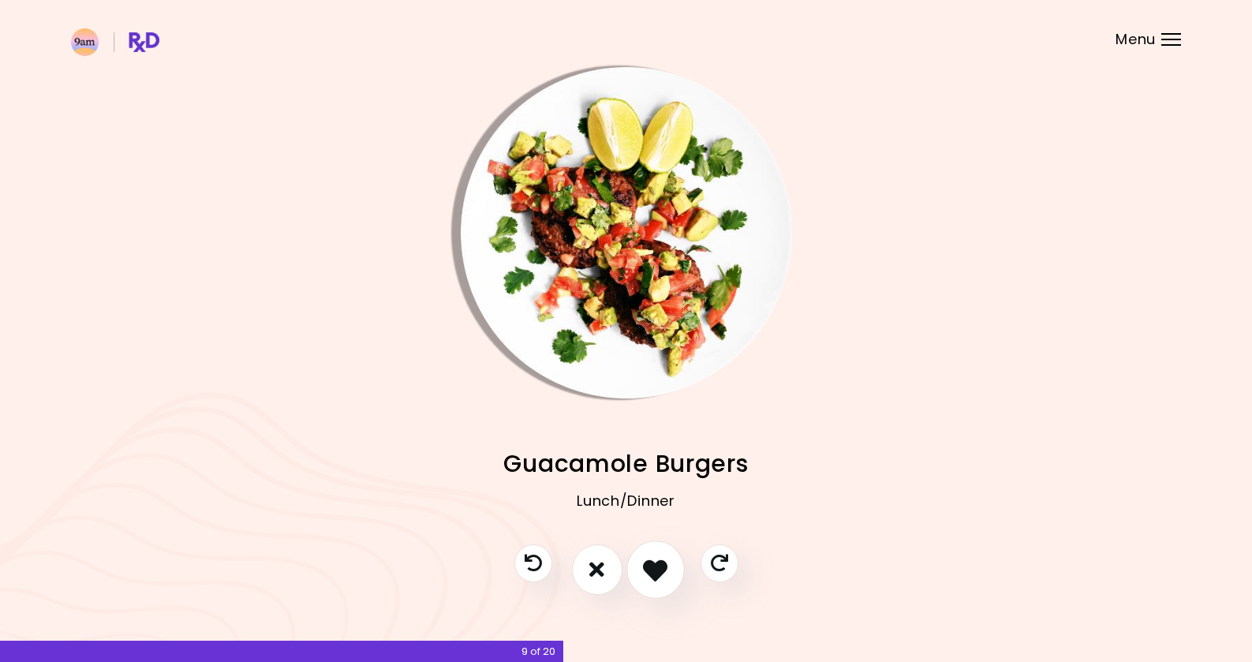
click at [656, 563] on icon "I like this recipe" at bounding box center [655, 569] width 24 height 24
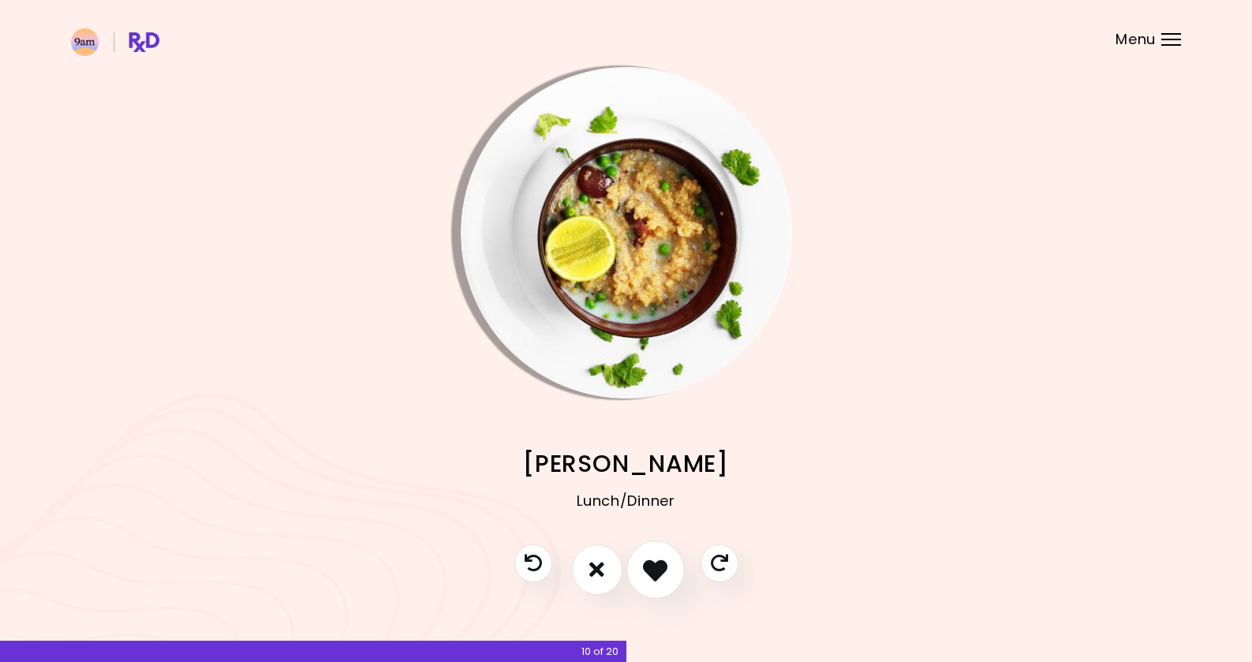
click at [664, 563] on icon "I like this recipe" at bounding box center [655, 569] width 24 height 24
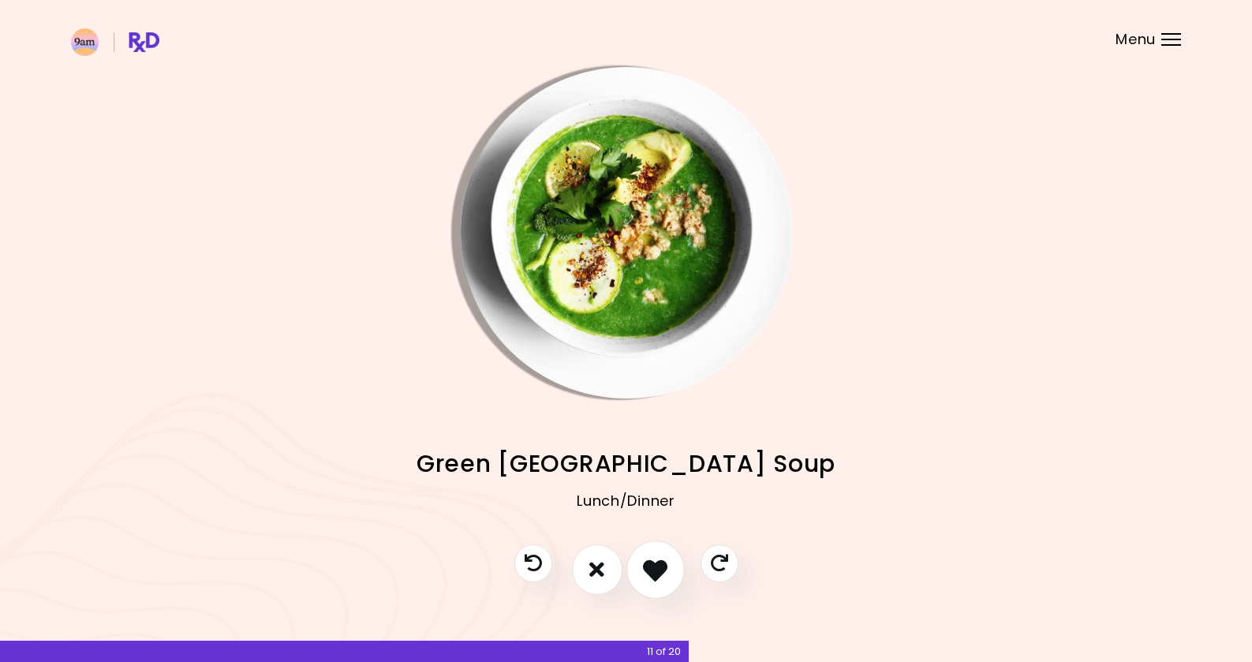
click at [664, 563] on icon "I like this recipe" at bounding box center [655, 569] width 24 height 24
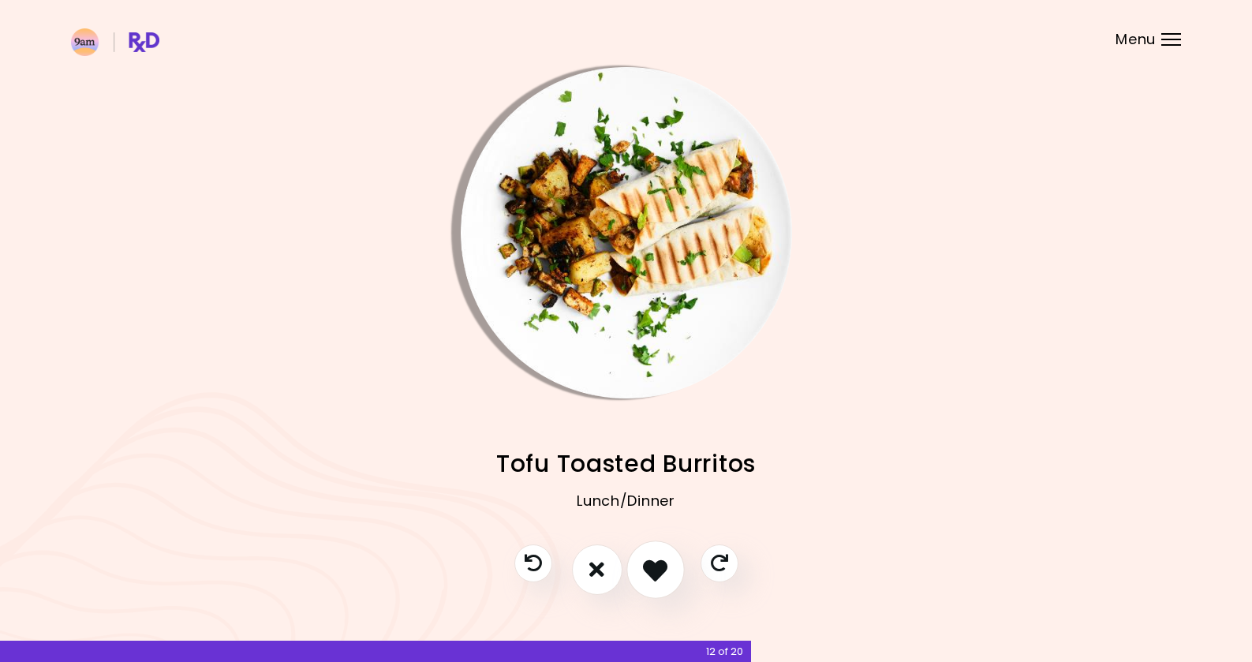
click at [664, 563] on icon "I like this recipe" at bounding box center [655, 569] width 24 height 24
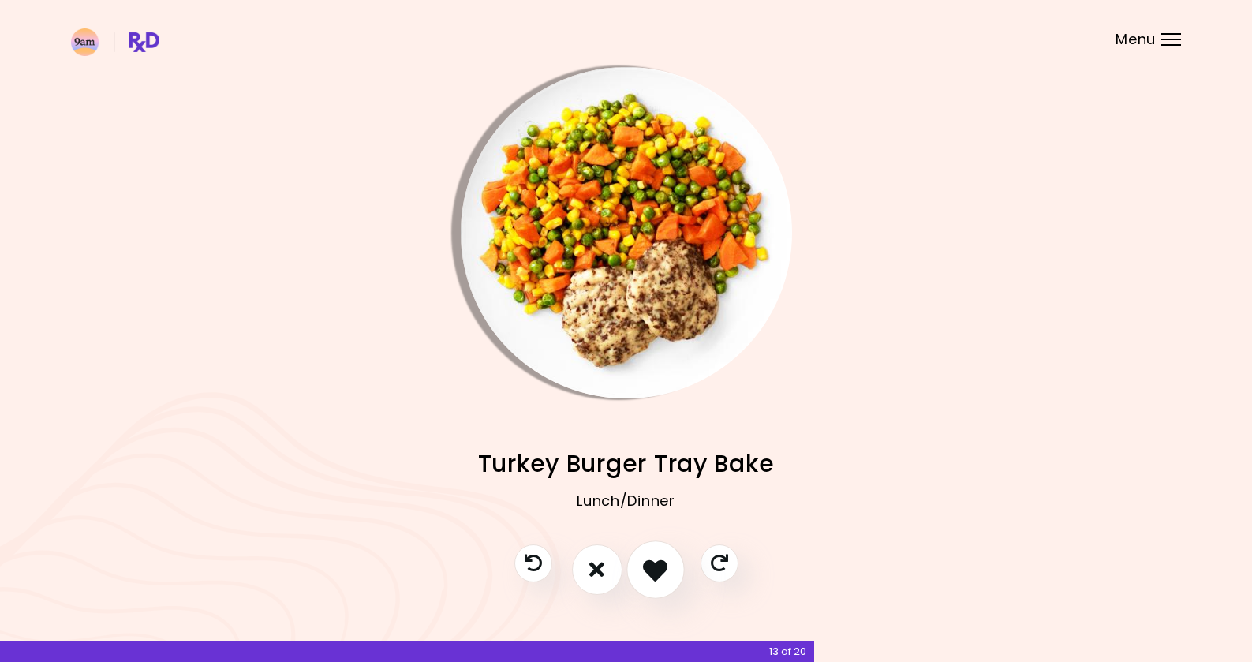
click at [664, 563] on icon "I like this recipe" at bounding box center [655, 569] width 24 height 24
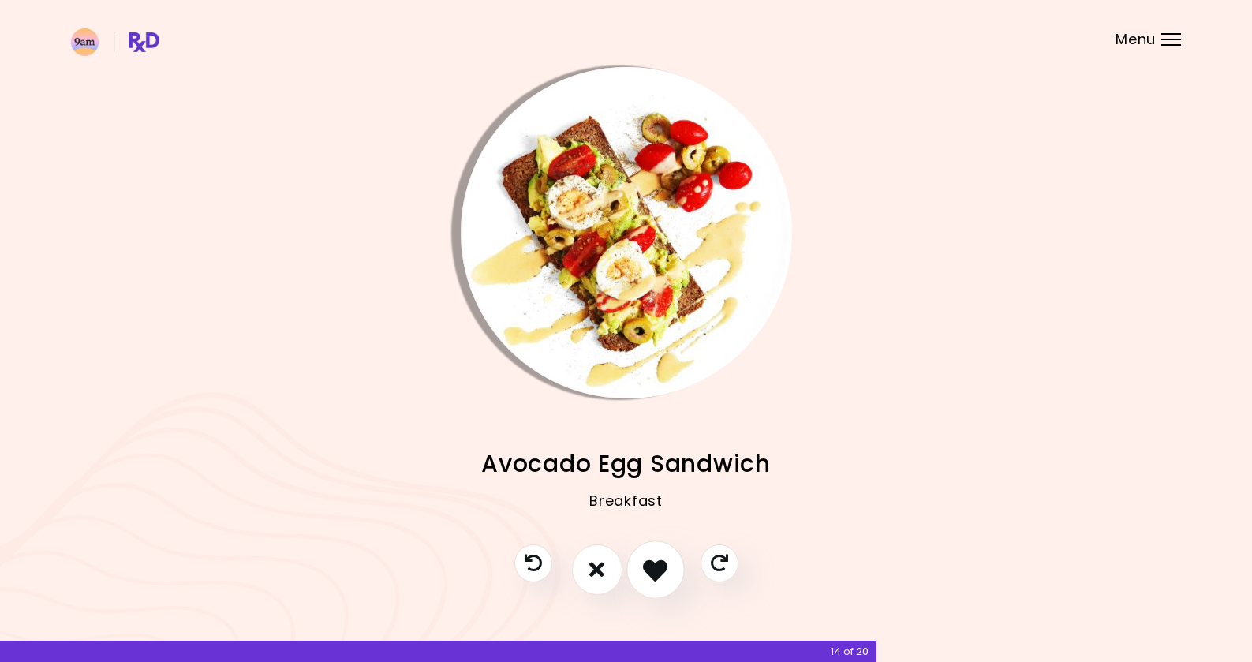
click at [664, 563] on icon "I like this recipe" at bounding box center [655, 569] width 24 height 24
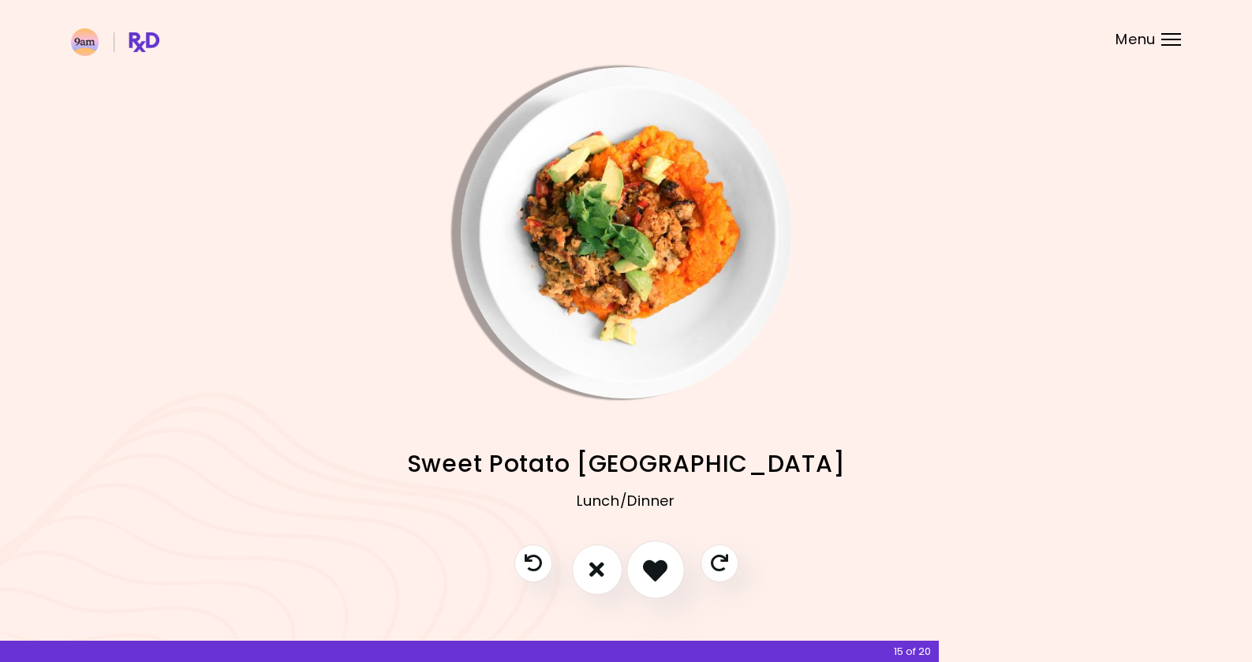
click at [664, 563] on icon "I like this recipe" at bounding box center [655, 569] width 24 height 24
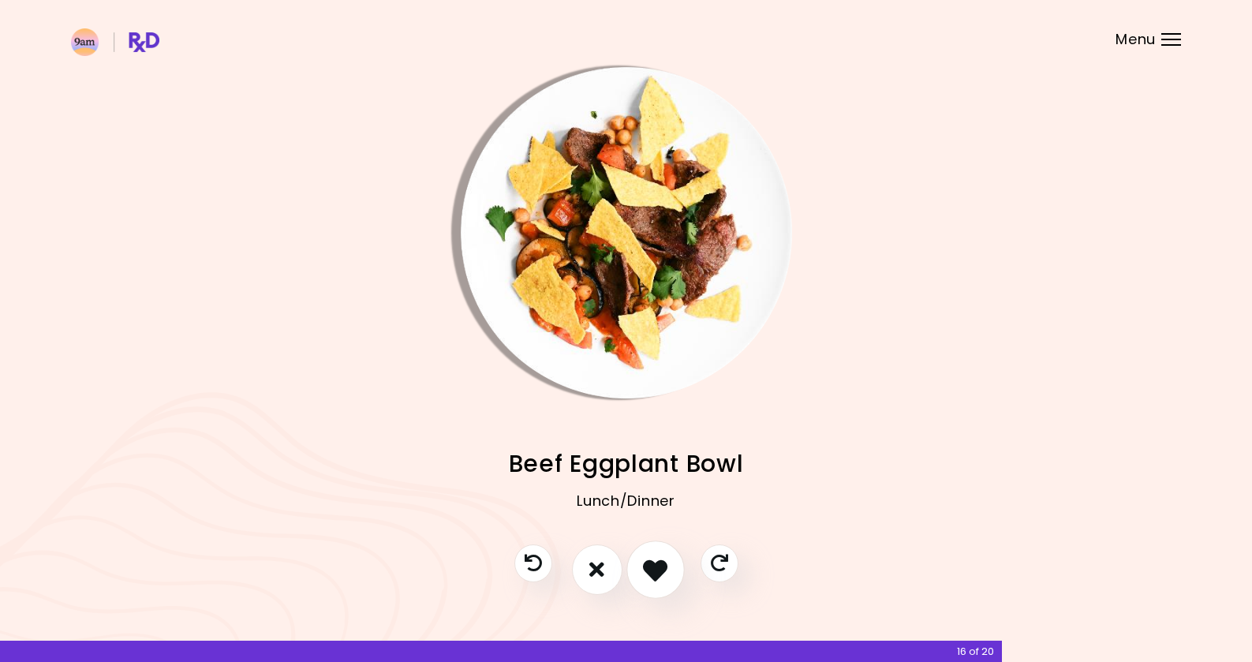
click at [664, 563] on icon "I like this recipe" at bounding box center [655, 569] width 24 height 24
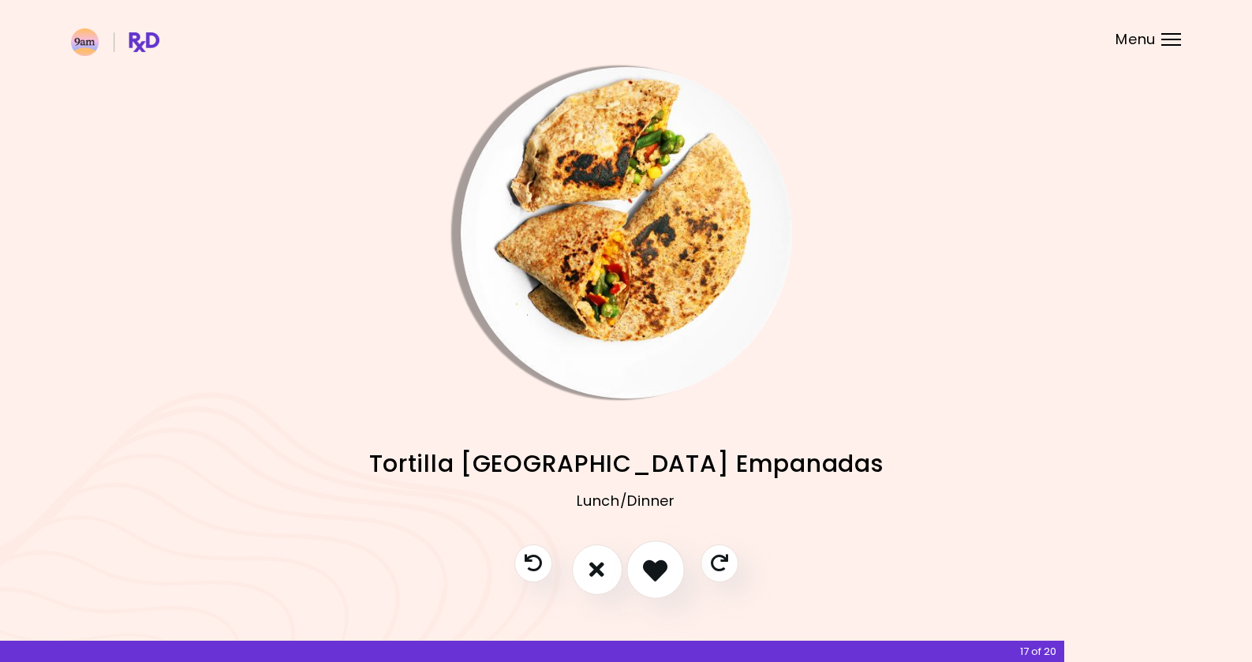
click at [664, 563] on icon "I like this recipe" at bounding box center [655, 569] width 24 height 24
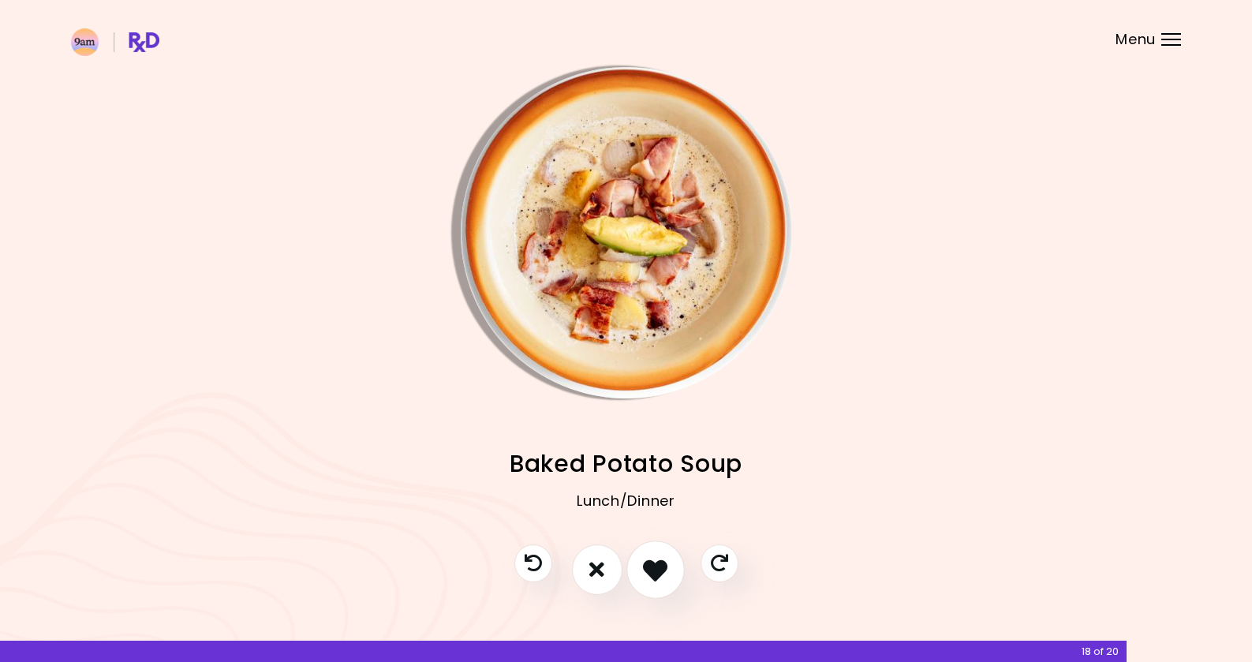
click at [664, 563] on icon "I like this recipe" at bounding box center [655, 569] width 24 height 24
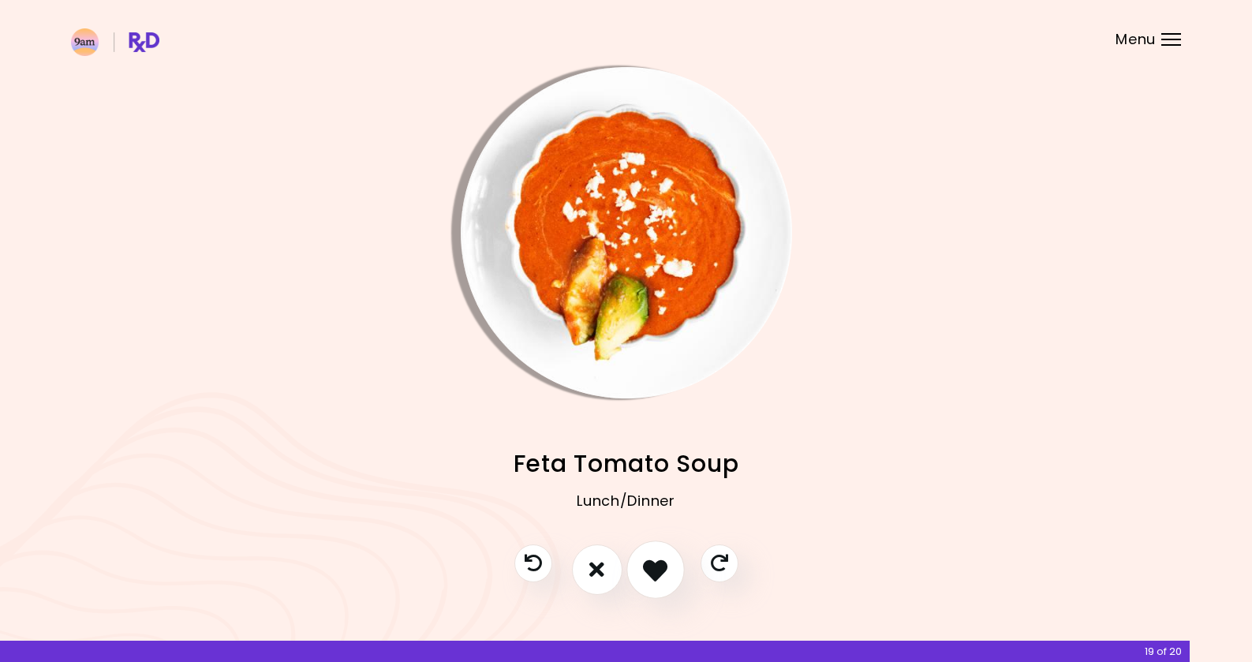
click at [664, 563] on icon "I like this recipe" at bounding box center [655, 569] width 24 height 24
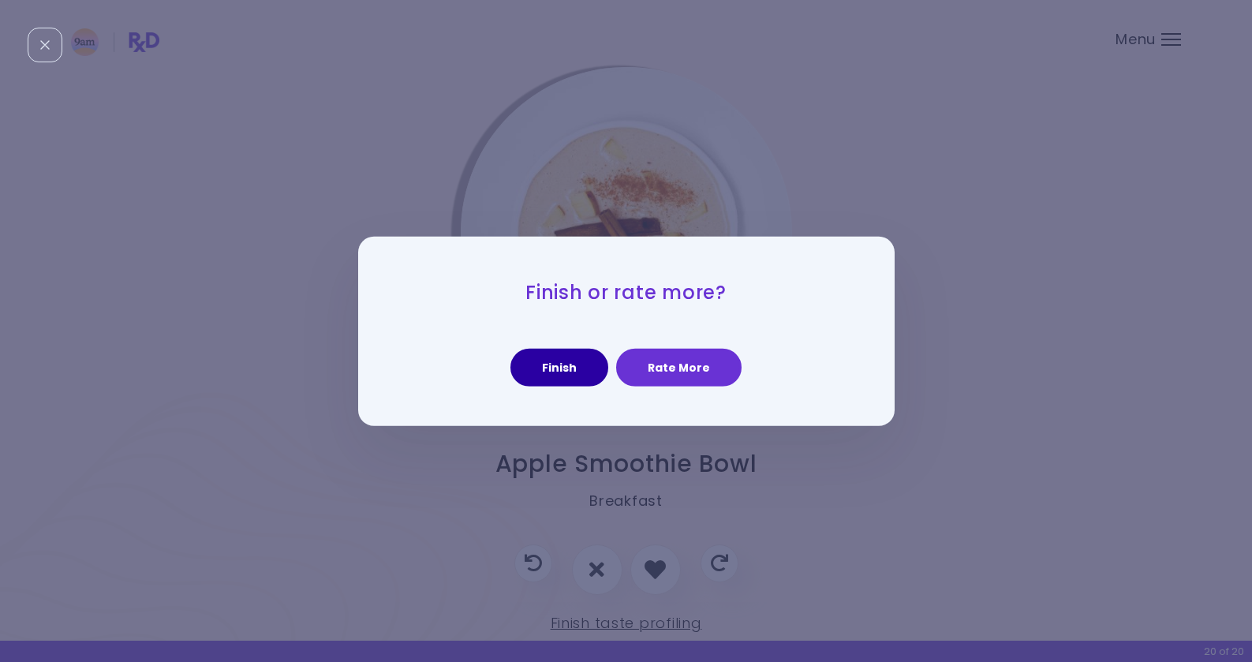
click at [572, 370] on button "Finish" at bounding box center [560, 368] width 98 height 38
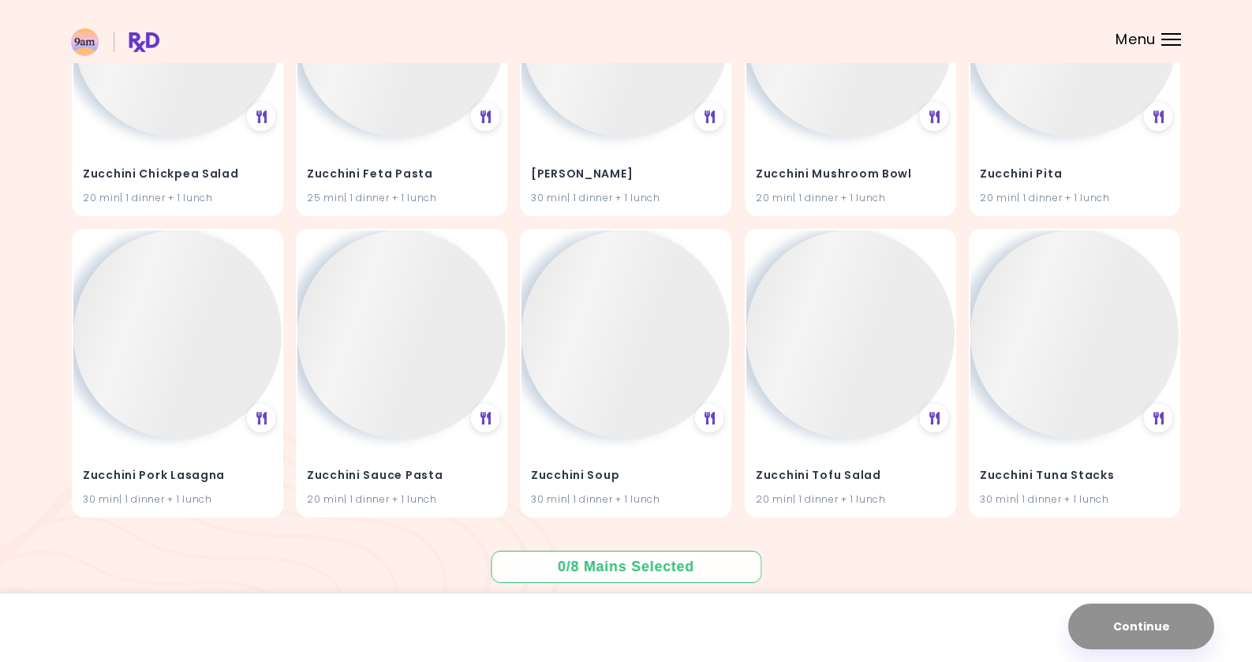
scroll to position [2253, 0]
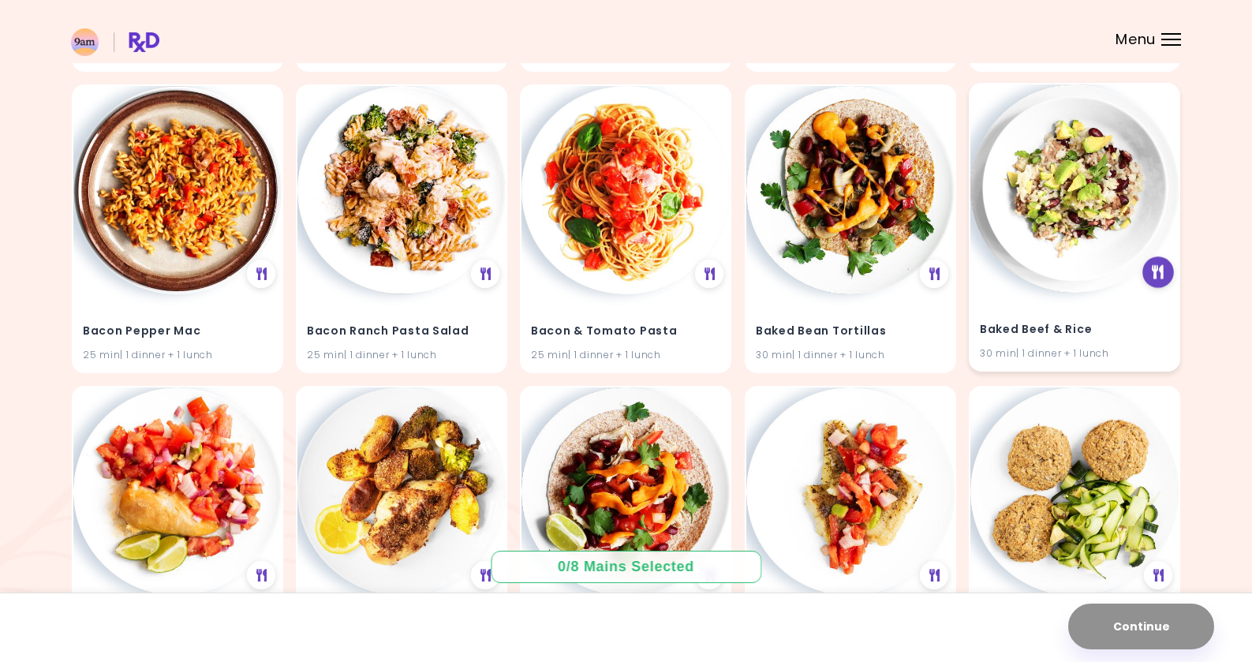
click at [1160, 276] on icon at bounding box center [1159, 273] width 12 height 14
